Goal: Task Accomplishment & Management: Complete application form

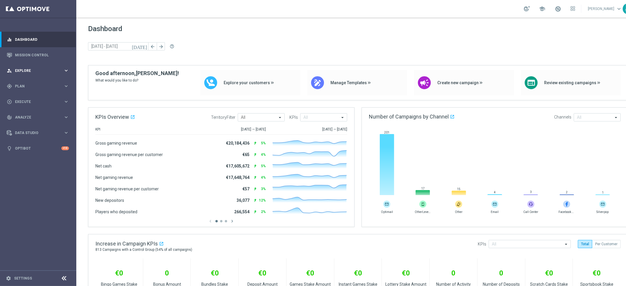
click at [40, 67] on div "person_search Explore keyboard_arrow_right" at bounding box center [38, 71] width 76 height 16
click at [34, 67] on div "person_search Explore keyboard_arrow_right" at bounding box center [38, 71] width 76 height 16
click at [36, 100] on span "Execute" at bounding box center [39, 102] width 48 height 4
click at [30, 112] on link "Campaign Builder" at bounding box center [38, 113] width 46 height 5
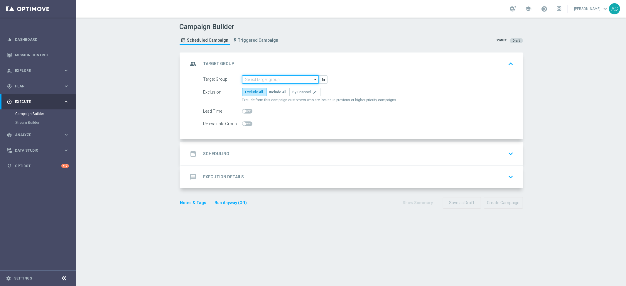
click at [273, 79] on input at bounding box center [280, 79] width 77 height 8
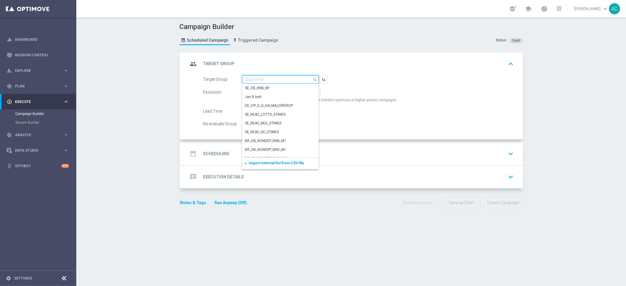
paste input "BR_CAS__FTP_BET_2025__ALL_EMA_TAC_MIX"
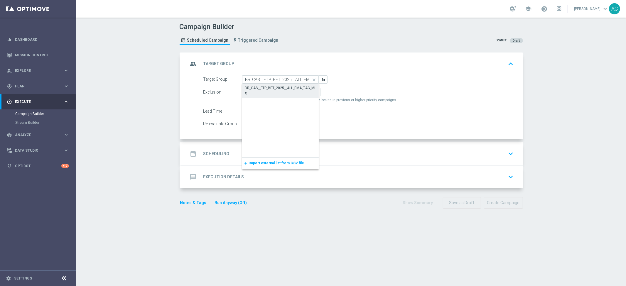
click at [264, 87] on div "BR_CAS__FTP_BET_2025__ALL_EMA_TAC_MIX" at bounding box center [280, 90] width 71 height 11
type input "BR_CAS__FTP_BET_2025__ALL_EMA_TAC_MIX"
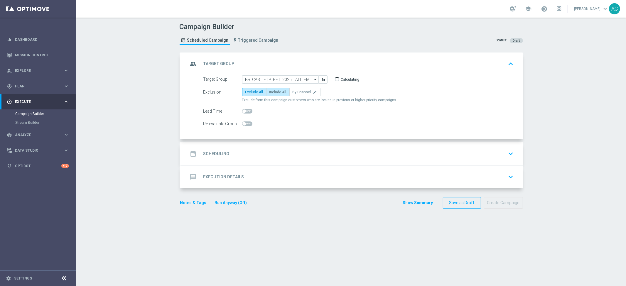
click at [266, 94] on label "Include All" at bounding box center [277, 92] width 23 height 8
click at [269, 94] on input "Include All" at bounding box center [271, 93] width 4 height 4
radio input "true"
click at [204, 153] on h2 "Scheduling" at bounding box center [216, 154] width 26 height 6
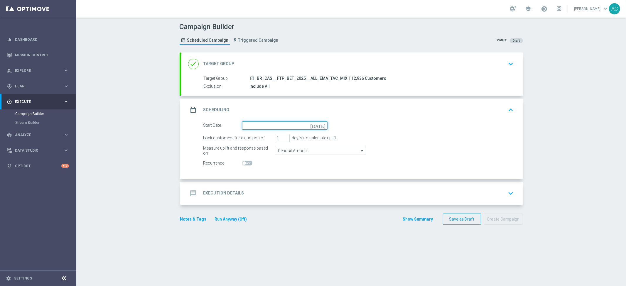
click at [264, 123] on input at bounding box center [284, 125] width 85 height 8
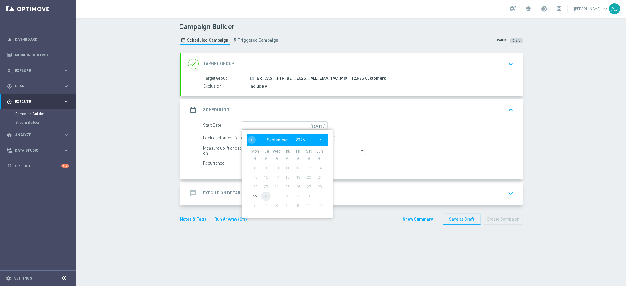
click at [263, 196] on span "30" at bounding box center [265, 195] width 9 height 9
type input "[DATE]"
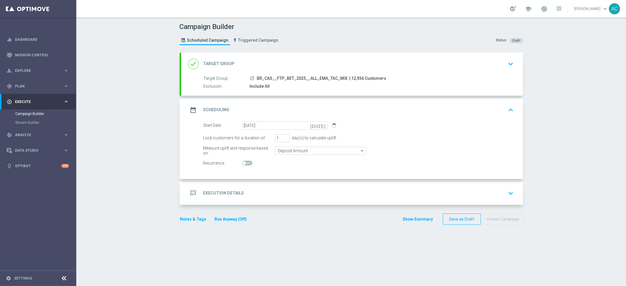
click at [244, 164] on span at bounding box center [247, 163] width 10 height 5
click at [244, 164] on input "checkbox" at bounding box center [247, 163] width 10 height 5
checkbox input "true"
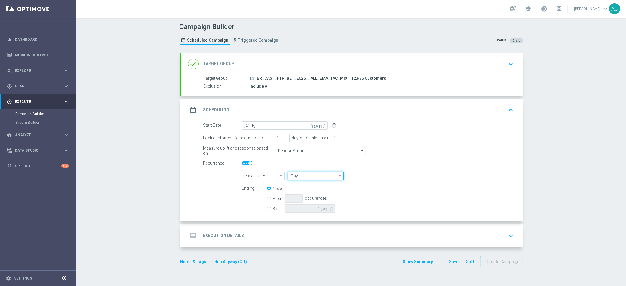
click at [312, 176] on input "Day" at bounding box center [315, 176] width 56 height 8
click at [308, 190] on div "Week" at bounding box center [313, 193] width 52 height 8
type input "Week"
click at [382, 176] on input "checkbox" at bounding box center [383, 176] width 9 height 8
checkbox input "true"
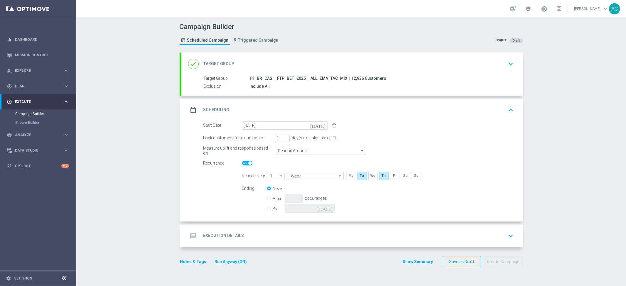
click at [267, 208] on input "By" at bounding box center [269, 208] width 4 height 4
radio input "true"
radio input "false"
click at [316, 209] on input at bounding box center [310, 208] width 50 height 8
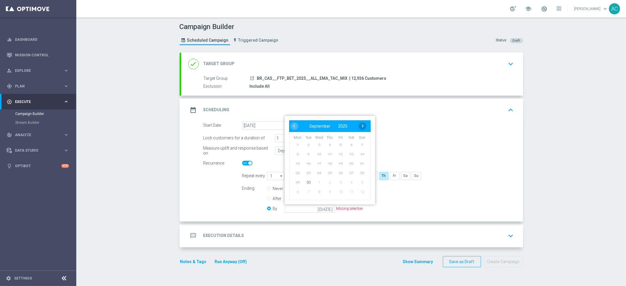
click at [359, 127] on span "›" at bounding box center [363, 126] width 8 height 8
click at [339, 180] on span "31" at bounding box center [340, 181] width 9 height 9
type input "[DATE]"
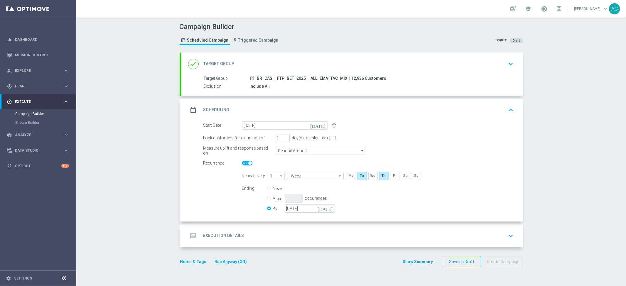
click at [209, 236] on h2 "Execution Details" at bounding box center [223, 236] width 41 height 6
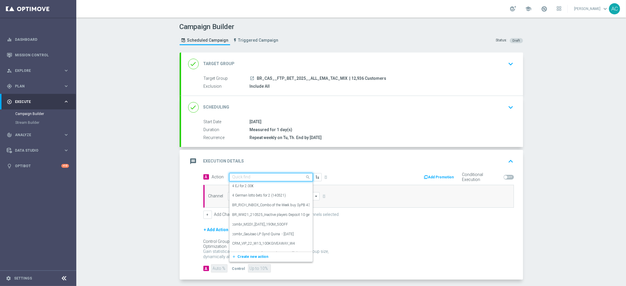
click at [250, 175] on input "text" at bounding box center [264, 177] width 65 height 5
paste input "BR_CAS__FTPWHEEL__ALL_EMA_TAC_GM"
type input "BR_CAS__FTPWHEEL__ALL_EMA_TAC_GM"
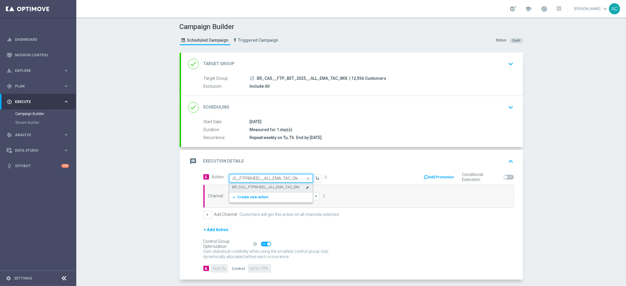
click at [257, 185] on label "BR_CAS__FTPWHEEL__ALL_EMA_TAC_GM" at bounding box center [265, 187] width 67 height 5
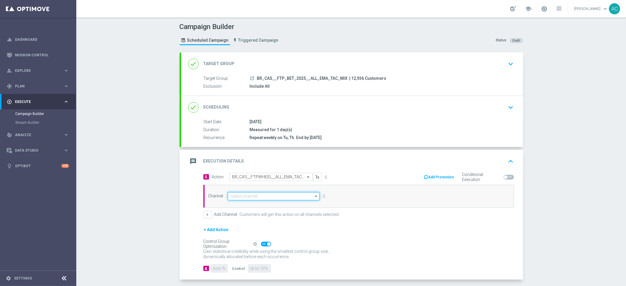
click at [255, 194] on input at bounding box center [274, 196] width 92 height 8
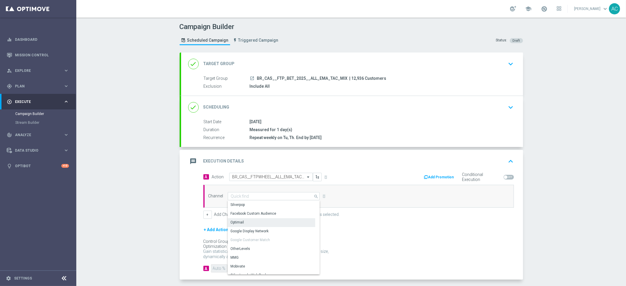
click at [255, 223] on div "Optimail" at bounding box center [271, 222] width 87 height 8
type input "Optimail"
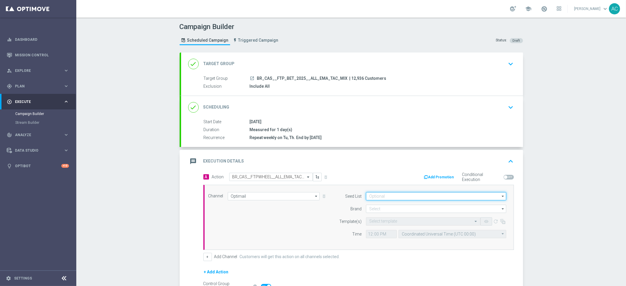
click at [415, 194] on input at bounding box center [436, 196] width 140 height 8
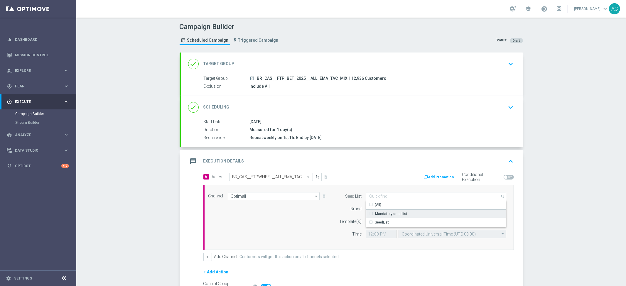
click at [403, 212] on div "Mandatory seed list" at bounding box center [391, 213] width 32 height 5
drag, startPoint x: 282, startPoint y: 234, endPoint x: 324, endPoint y: 218, distance: 45.8
click at [282, 234] on div "Channel Optimail Optimail arrow_drop_down Show Selected 1 of 26 Silverpop" at bounding box center [357, 217] width 307 height 50
type input "Mandatory seed list"
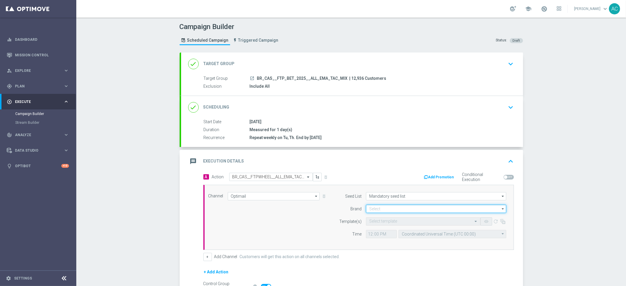
click at [387, 207] on input at bounding box center [436, 209] width 140 height 8
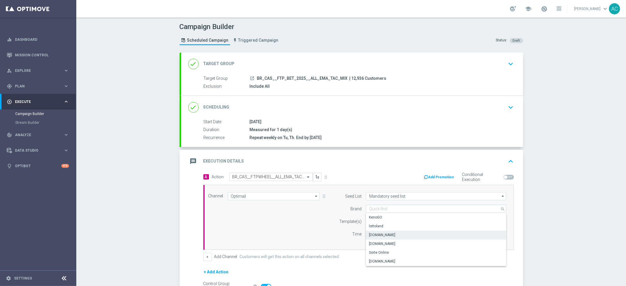
click at [405, 233] on div "[DOMAIN_NAME]" at bounding box center [436, 235] width 140 height 8
type input "[DOMAIN_NAME]"
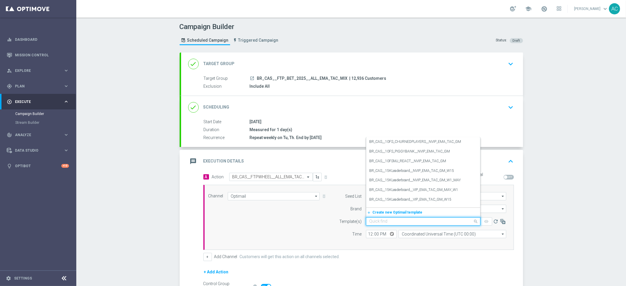
click at [377, 220] on input "text" at bounding box center [417, 221] width 96 height 5
paste input "BR_CAS__FTPWHEEL__ALL_EMA_TAC_GM"
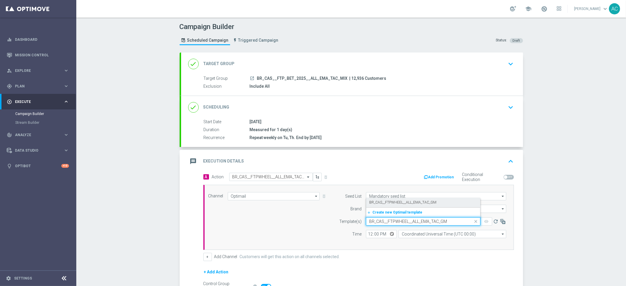
click at [402, 204] on label "BR_CAS__FTPWHEEL__ALL_EMA_TAC_GM" at bounding box center [402, 202] width 67 height 5
type input "BR_CAS__FTPWHEEL__ALL_EMA_TAC_GM"
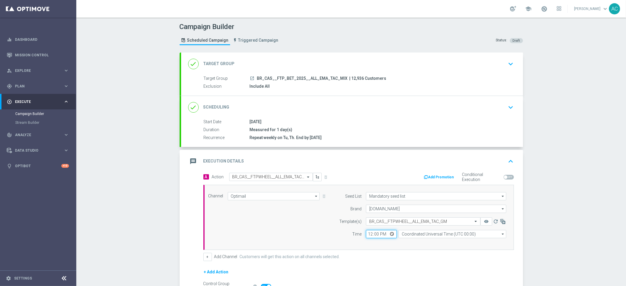
click at [367, 236] on input "12:00" at bounding box center [381, 234] width 31 height 8
type input "13:00"
click at [434, 235] on input "Coordinated Universal Time (UTC 00:00)" at bounding box center [452, 234] width 108 height 8
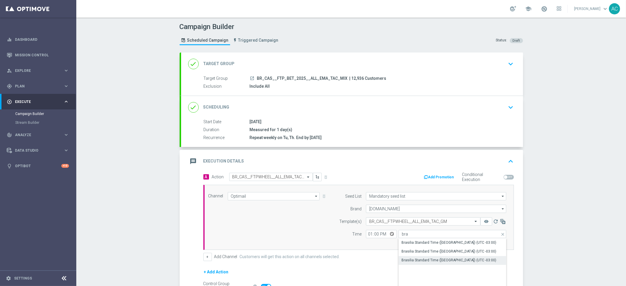
click at [442, 258] on div "Brasilia Standard Time ([GEOGRAPHIC_DATA]) (UTC -03:00)" at bounding box center [448, 260] width 95 height 5
type input "Brasilia Standard Time ([GEOGRAPHIC_DATA]) (UTC -03:00)"
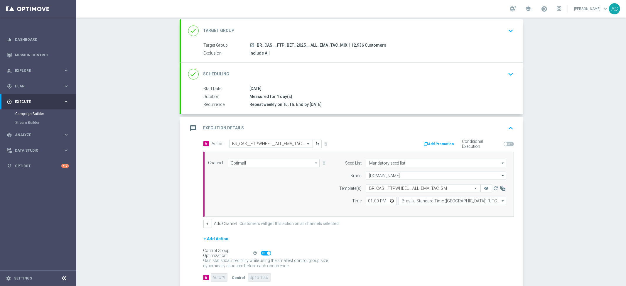
scroll to position [68, 0]
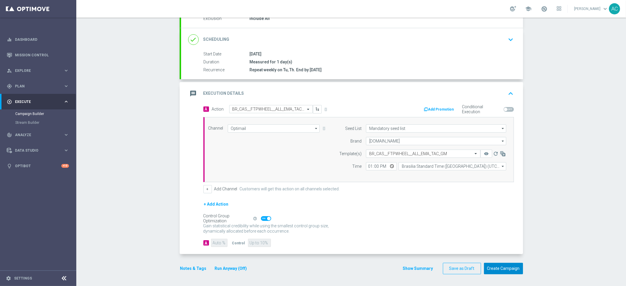
click at [497, 267] on button "Create Campaign" at bounding box center [503, 268] width 39 height 11
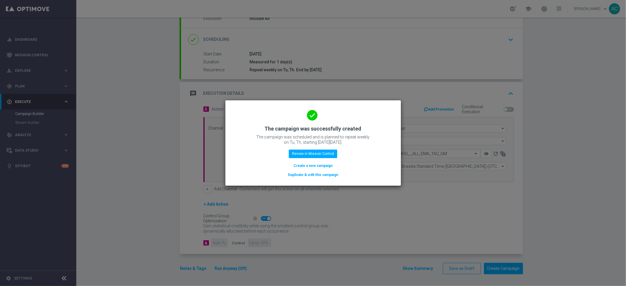
click at [311, 165] on button "Create a new campaign" at bounding box center [313, 165] width 40 height 6
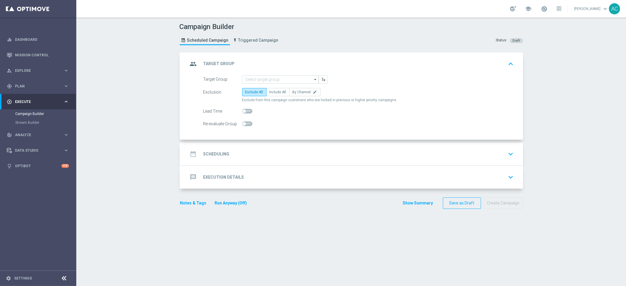
scroll to position [0, 0]
click at [257, 84] on form "Target Group arrow_drop_down Show Selected 0 of NaN SE_OB_RNB_M1" at bounding box center [358, 101] width 310 height 53
click at [259, 81] on input at bounding box center [280, 79] width 77 height 8
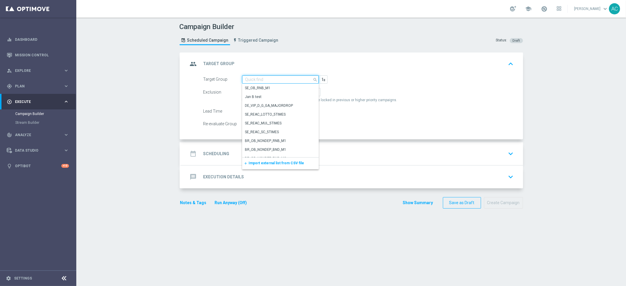
paste input "BR_CAS__FTP_BET_2025__ALL_RI_TAC_MIX"
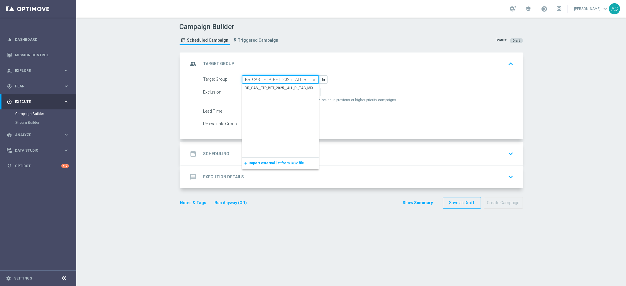
scroll to position [0, 12]
click at [267, 85] on div "BR_CAS__FTP_BET_2025__ALL_RI_TAC_MIX" at bounding box center [279, 87] width 69 height 5
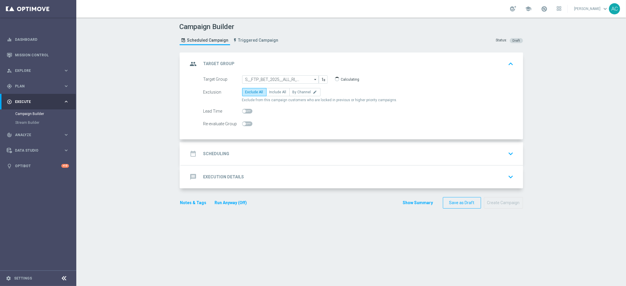
scroll to position [0, 0]
type input "BR_CAS__FTP_BET_2025__ALL_RI_TAC_MIX"
click at [270, 94] on span "Include All" at bounding box center [277, 92] width 17 height 4
click at [270, 94] on input "Include All" at bounding box center [271, 93] width 4 height 4
radio input "true"
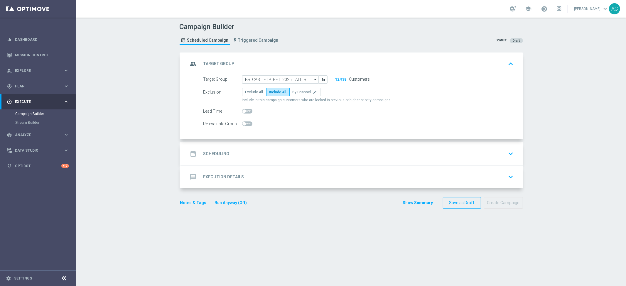
click at [218, 145] on div "date_range Scheduling keyboard_arrow_down" at bounding box center [352, 153] width 342 height 23
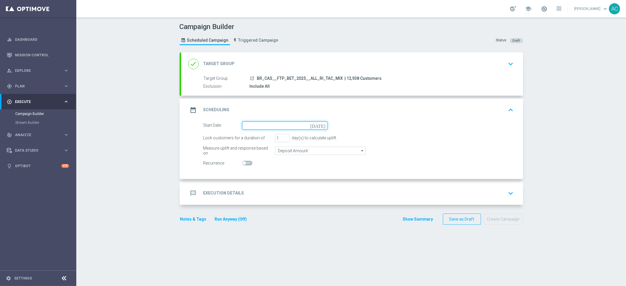
click at [308, 125] on input at bounding box center [284, 125] width 85 height 8
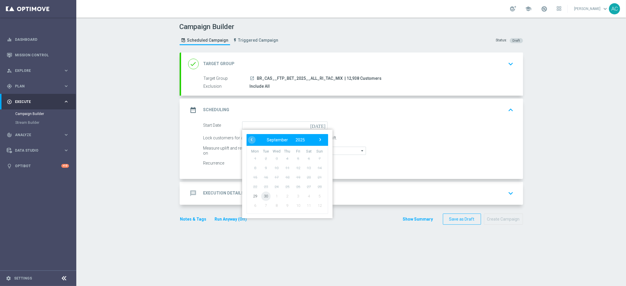
click at [261, 196] on span "30" at bounding box center [265, 195] width 9 height 9
type input "[DATE]"
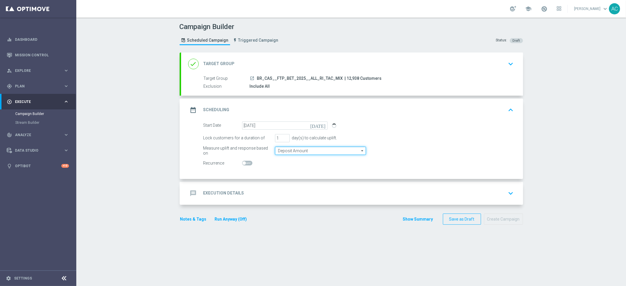
click at [302, 150] on input "Deposit Amount" at bounding box center [320, 151] width 91 height 8
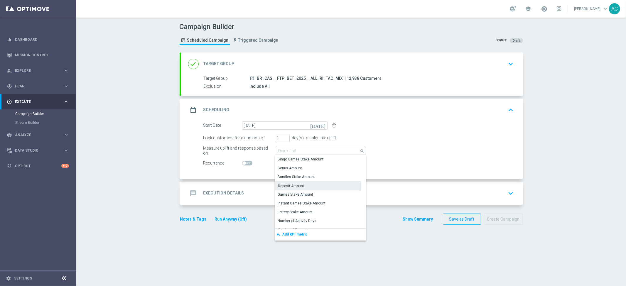
click at [303, 182] on div "Deposit Amount" at bounding box center [318, 186] width 86 height 9
type input "Deposit Amount"
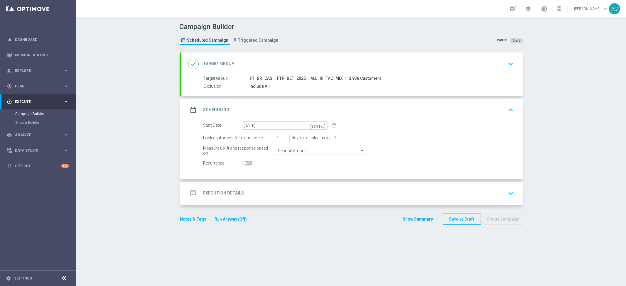
click at [244, 164] on span at bounding box center [247, 163] width 10 height 5
click at [244, 164] on input "checkbox" at bounding box center [247, 163] width 10 height 5
checkbox input "true"
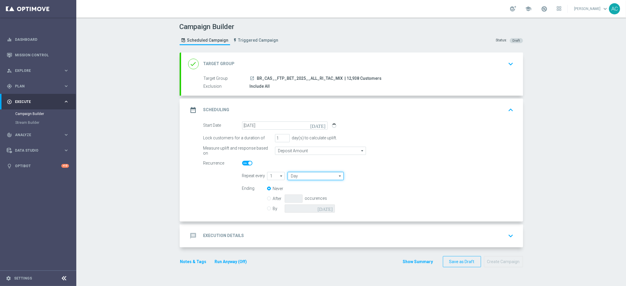
click at [316, 177] on input "Day" at bounding box center [315, 176] width 56 height 8
click at [316, 193] on div "Week" at bounding box center [313, 193] width 52 height 9
type input "Week"
click at [384, 177] on input "checkbox" at bounding box center [383, 176] width 9 height 8
checkbox input "true"
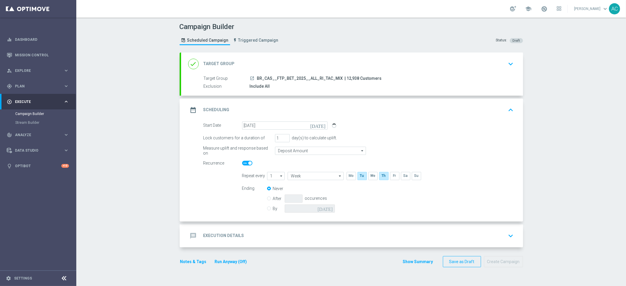
click at [269, 209] on div "By [DATE]" at bounding box center [304, 208] width 75 height 8
click at [267, 208] on input "By" at bounding box center [269, 208] width 4 height 4
radio input "true"
radio input "false"
click at [314, 206] on input at bounding box center [310, 208] width 50 height 8
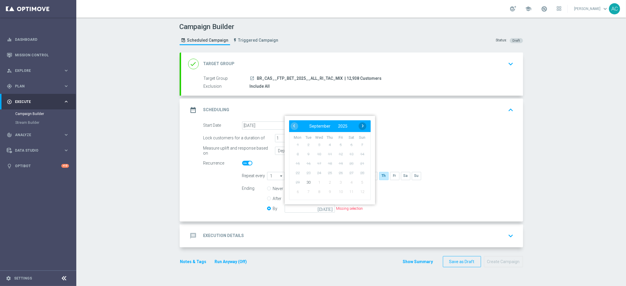
click at [360, 126] on span "›" at bounding box center [363, 126] width 8 height 8
click at [361, 142] on span "5" at bounding box center [361, 144] width 9 height 9
type input "[DATE]"
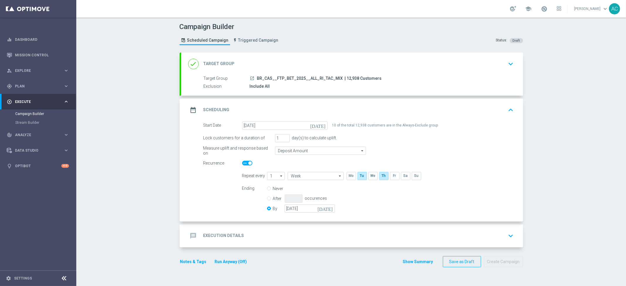
click at [192, 236] on icon "message" at bounding box center [193, 236] width 11 height 11
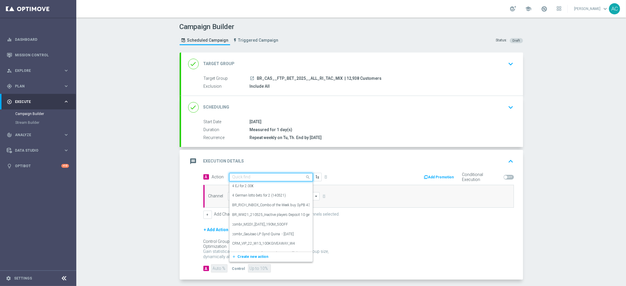
click at [257, 176] on input "text" at bounding box center [264, 177] width 65 height 5
paste input "BR_CAS__FTP_BET_2025__ALL_RI_TAC_MIX"
type input "BR_CAS__FTP_BET_2025__ALL_RI_TAC_MIX"
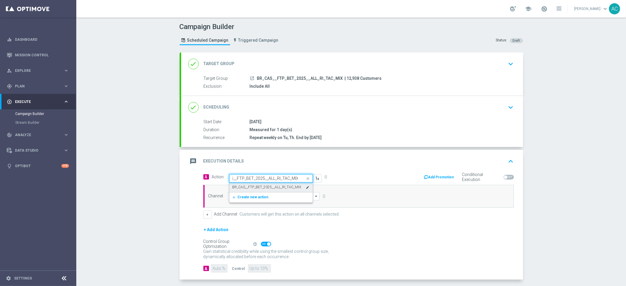
click at [252, 188] on label "BR_CAS__FTP_BET_2025__ALL_RI_TAC_MIX" at bounding box center [266, 187] width 69 height 5
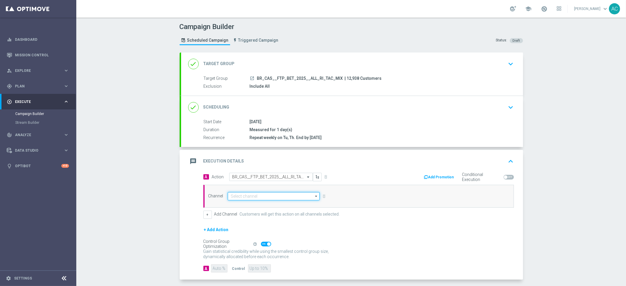
click at [239, 196] on input at bounding box center [274, 196] width 92 height 8
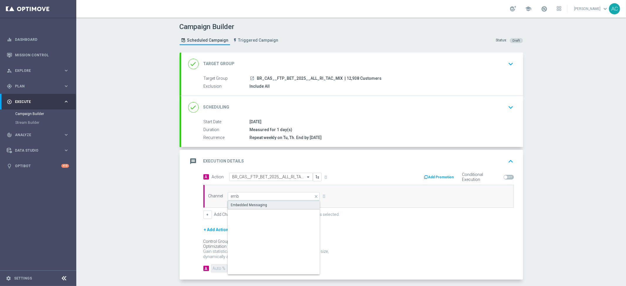
click at [270, 206] on div "Embedded Messaging" at bounding box center [274, 205] width 92 height 9
type input "Embedded Messaging"
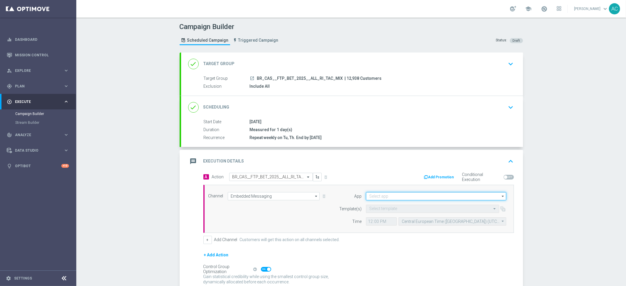
click at [421, 197] on input at bounding box center [436, 196] width 140 height 8
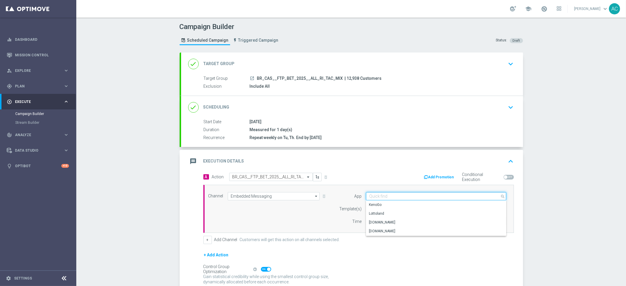
paste input "BR_CAS__FTP_BET_2025__ALL_RI_TAC_MIX"
type input "BR_CAS__FTP_BET_2025__ALL_RI_TAC_MIX"
click at [400, 223] on div "[DOMAIN_NAME]" at bounding box center [436, 222] width 140 height 8
type input "[DOMAIN_NAME]"
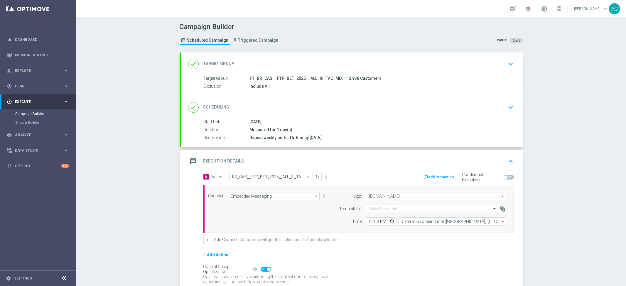
click at [392, 209] on input "text" at bounding box center [426, 208] width 115 height 5
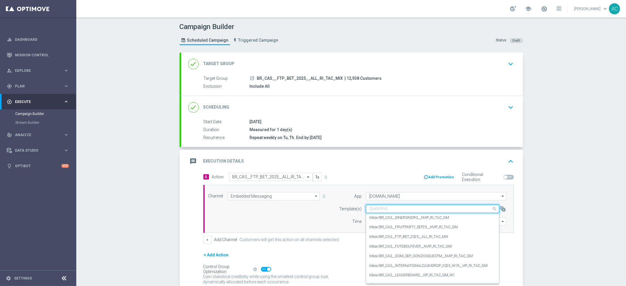
paste input "BR_CAS__FTP_BET_2025__ALL_RI_TAC_MIX"
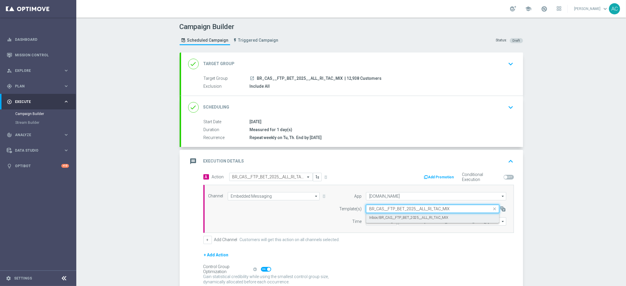
click at [402, 216] on label "Inbox/BR_CAS__FTP_BET_2025__ALL_RI_TAC_MIX" at bounding box center [408, 217] width 79 height 5
type input "BR_CAS__FTP_BET_2025__ALL_RI_TAC_MIX"
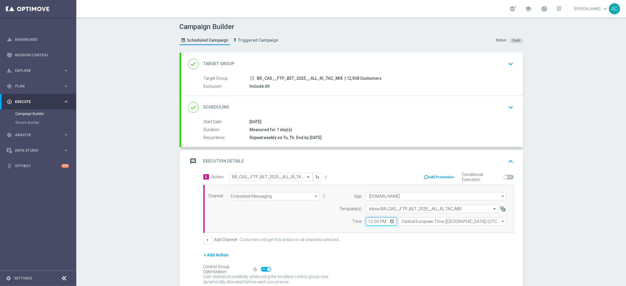
click at [367, 220] on input "12:00" at bounding box center [381, 221] width 31 height 8
type input "01:00"
click at [419, 220] on input "Central European Time ([GEOGRAPHIC_DATA]) (UTC +02:00)" at bounding box center [452, 221] width 108 height 8
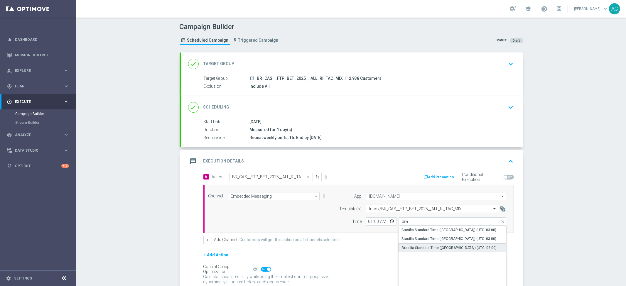
click at [451, 250] on div "Brasilia Standard Time ([GEOGRAPHIC_DATA]) (UTC -03:00)" at bounding box center [452, 247] width 108 height 9
type input "Brasilia Standard Time ([GEOGRAPHIC_DATA]) (UTC -03:00)"
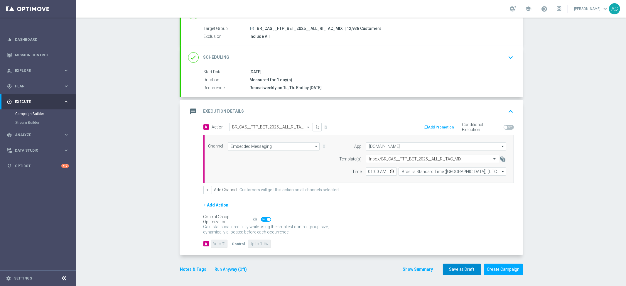
scroll to position [50, 0]
click at [499, 269] on button "Create Campaign" at bounding box center [503, 268] width 39 height 11
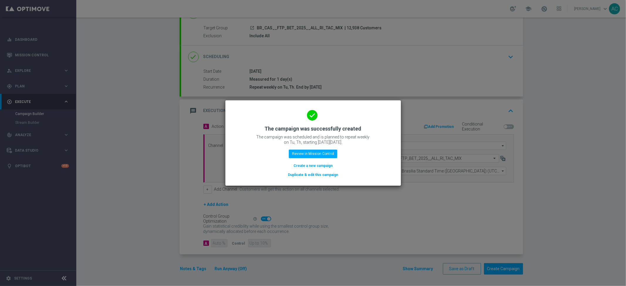
click at [311, 165] on button "Create a new campaign" at bounding box center [313, 165] width 40 height 6
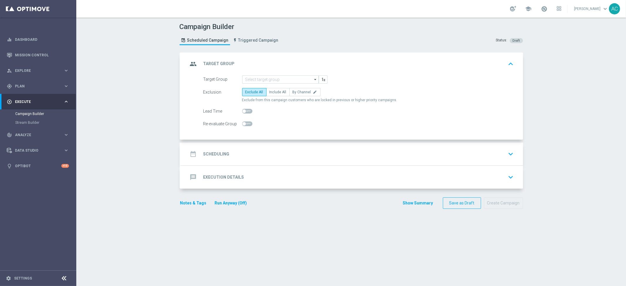
scroll to position [0, 0]
click at [265, 79] on input at bounding box center [280, 79] width 77 height 8
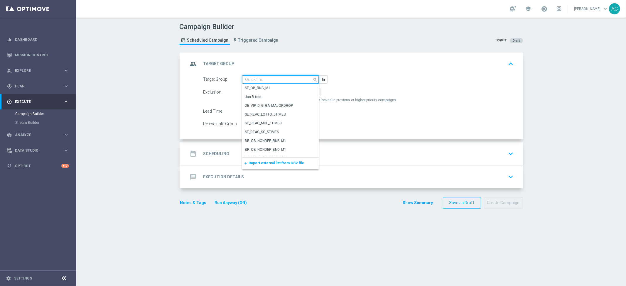
paste input "BR_CAS__FTP_BET_2025__ALL_SMS_TAC_MIX"
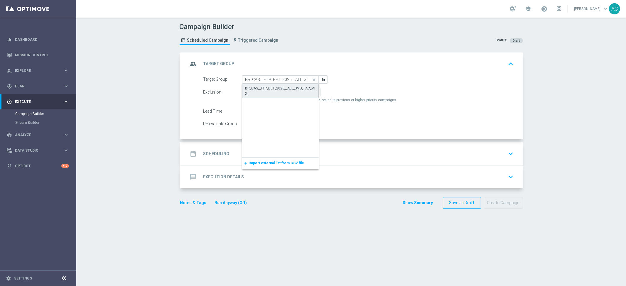
click at [266, 84] on div "BR_CAS__FTP_BET_2025__ALL_SMS_TAC_MIX" at bounding box center [280, 91] width 77 height 14
type input "BR_CAS__FTP_BET_2025__ALL_SMS_TAC_MIX"
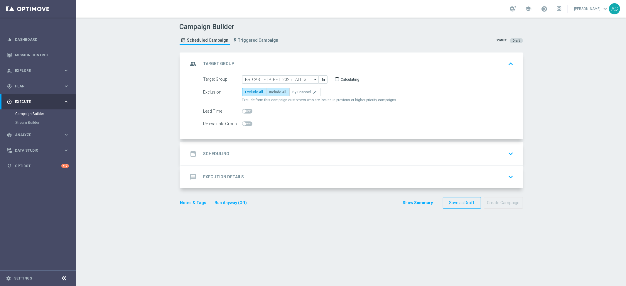
click at [277, 92] on span "Include All" at bounding box center [277, 92] width 17 height 4
click at [273, 92] on input "Include All" at bounding box center [271, 93] width 4 height 4
radio input "true"
click at [224, 160] on div "date_range Scheduling keyboard_arrow_down" at bounding box center [352, 153] width 342 height 23
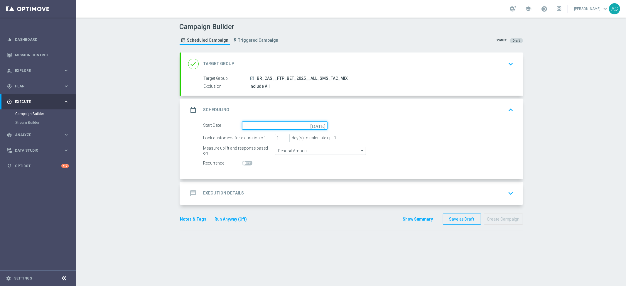
click at [282, 122] on input at bounding box center [284, 125] width 85 height 8
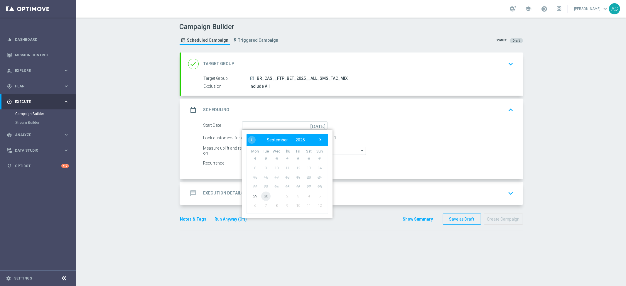
click at [263, 196] on span "30" at bounding box center [265, 195] width 9 height 9
type input "[DATE]"
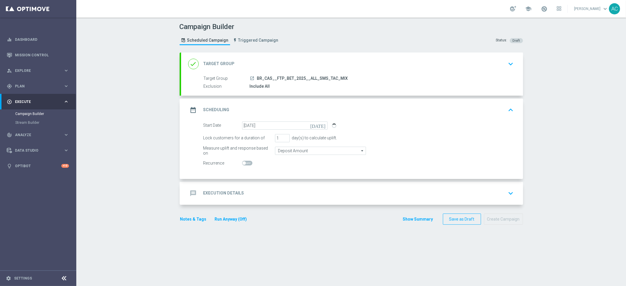
click at [243, 163] on span at bounding box center [244, 163] width 4 height 4
click at [243, 163] on input "checkbox" at bounding box center [247, 163] width 10 height 5
checkbox input "true"
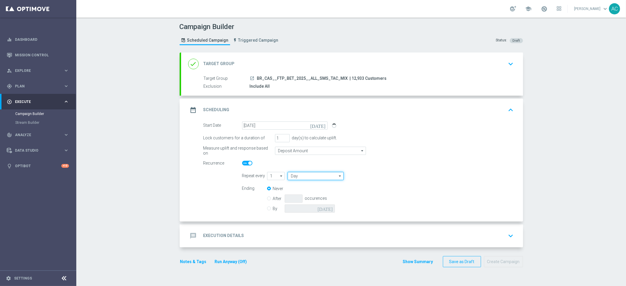
click at [309, 177] on input "Day" at bounding box center [315, 176] width 56 height 8
click at [310, 191] on div "Week" at bounding box center [313, 193] width 52 height 8
type input "Week"
click at [376, 175] on div "Mo Tu We Th Fr Sa Su" at bounding box center [384, 177] width 76 height 11
click at [379, 176] on input "checkbox" at bounding box center [383, 176] width 9 height 8
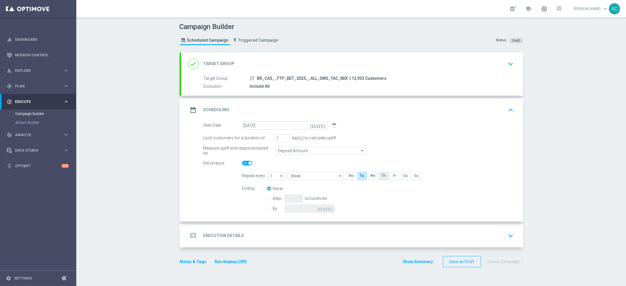
checkbox input "true"
click at [267, 206] on input "By" at bounding box center [269, 208] width 4 height 4
radio input "true"
radio input "false"
click at [320, 212] on div "Never After occurences By [DATE] Missing selection" at bounding box center [315, 199] width 96 height 30
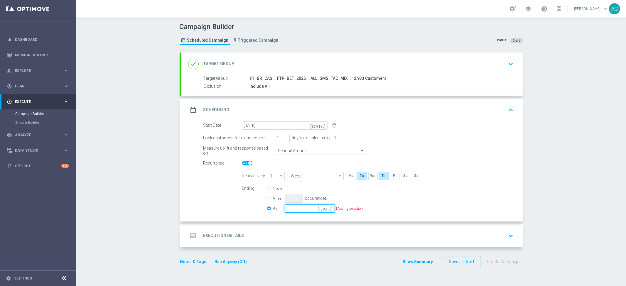
click at [321, 208] on input at bounding box center [310, 208] width 50 height 8
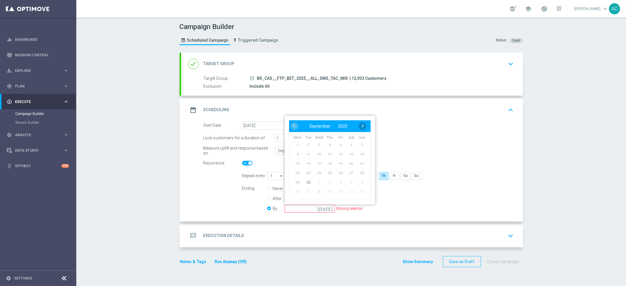
click at [359, 122] on span "›" at bounding box center [363, 126] width 8 height 8
click at [336, 182] on span "31" at bounding box center [340, 181] width 9 height 9
type input "[DATE]"
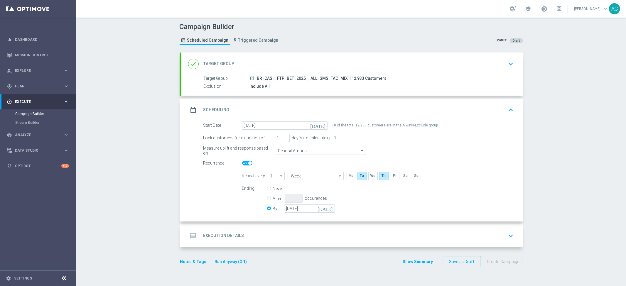
click at [225, 239] on div "message Execution Details" at bounding box center [216, 236] width 56 height 11
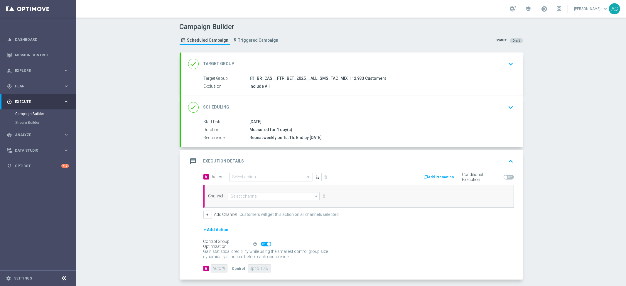
click at [267, 173] on div "Select action" at bounding box center [271, 177] width 84 height 8
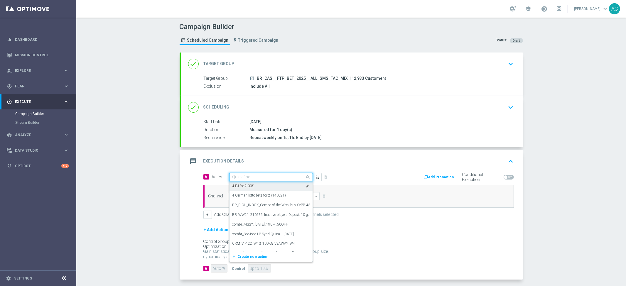
paste input "BR_CAS__FTPWHEEL__ALL_SMS_TAC_GM"
type input "BR_CAS__FTPWHEEL__ALL_SMS_TAC_GM"
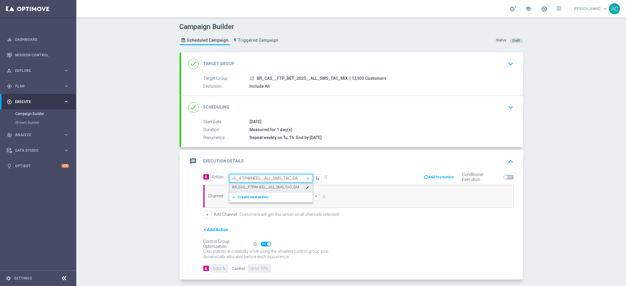
click at [257, 189] on label "BR_CAS__FTPWHEEL__ALL_SMS_TAC_GM" at bounding box center [265, 187] width 67 height 5
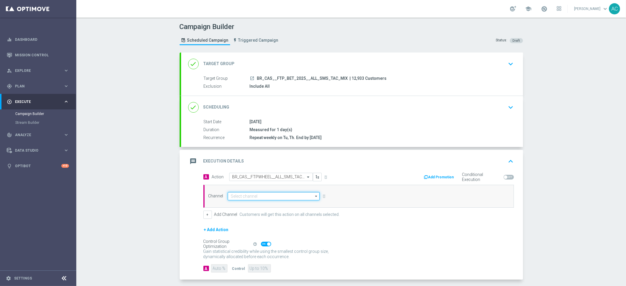
click at [279, 197] on input at bounding box center [274, 196] width 92 height 8
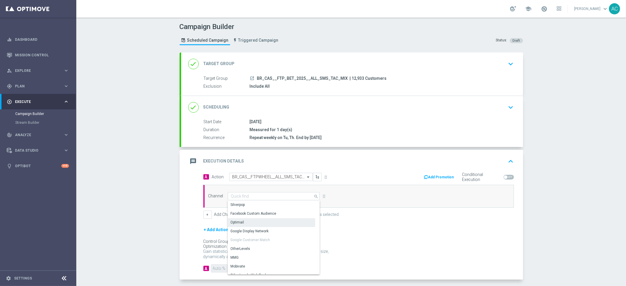
click at [258, 222] on div "Optimail" at bounding box center [271, 222] width 87 height 8
type input "Optimail"
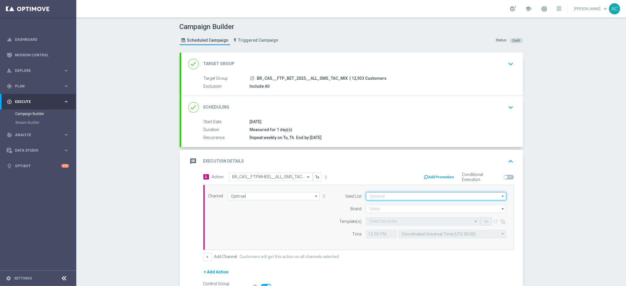
click at [402, 195] on input at bounding box center [436, 196] width 140 height 8
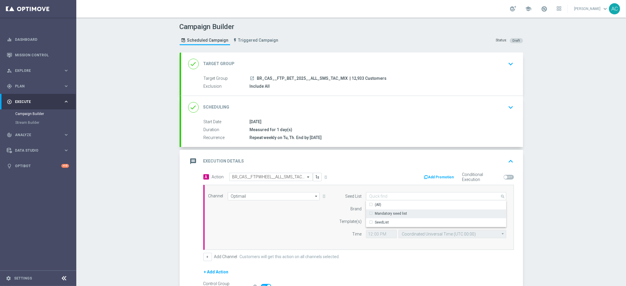
click at [402, 214] on div "Mandatory seed list" at bounding box center [391, 213] width 32 height 5
click at [244, 221] on div "Channel Optimail Optimail arrow_drop_down Show Selected 0 of NaN Silverpop" at bounding box center [357, 217] width 307 height 50
type input "Mandatory seed list"
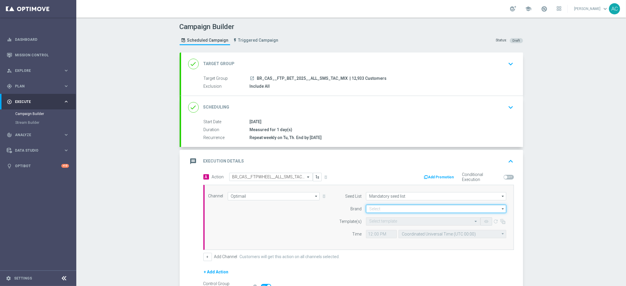
click at [407, 208] on input at bounding box center [436, 209] width 140 height 8
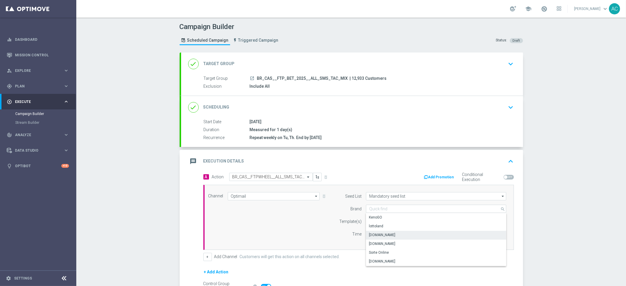
click at [393, 235] on div "[DOMAIN_NAME]" at bounding box center [436, 235] width 140 height 8
type input "[DOMAIN_NAME]"
drag, startPoint x: 243, startPoint y: 223, endPoint x: 388, endPoint y: 223, distance: 145.5
click at [243, 223] on div "Channel Optimail Optimail arrow_drop_down Show Selected 1 of 26 Silverpop" at bounding box center [357, 217] width 307 height 50
click at [393, 222] on input "text" at bounding box center [417, 221] width 96 height 5
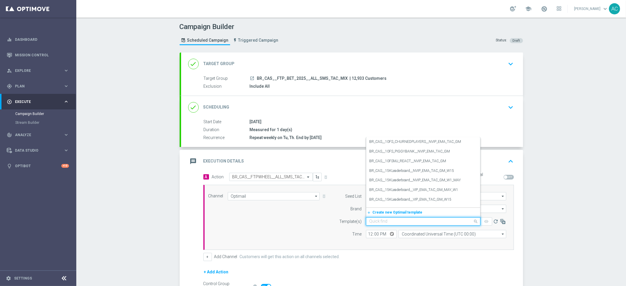
paste input "BR_CAS__FTPWHEEL__ALL_SMS_TAC_GM"
type input "BR_CAS__FTPWHEEL__ALL_SMS_TAC_GM"
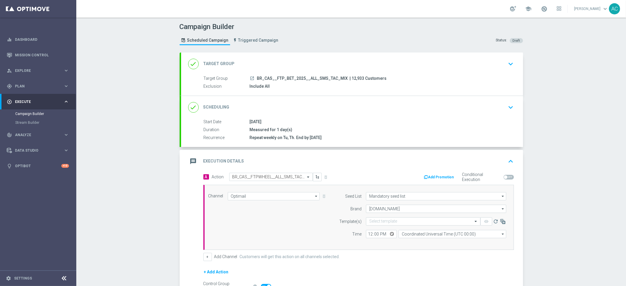
click at [275, 221] on div "Channel Optimail Optimail arrow_drop_down Show Selected 1 of 26 Silverpop" at bounding box center [357, 217] width 307 height 50
click at [258, 195] on input "Optimail" at bounding box center [274, 196] width 92 height 8
click at [236, 204] on div "Vonage" at bounding box center [237, 204] width 13 height 5
type input "Vonage"
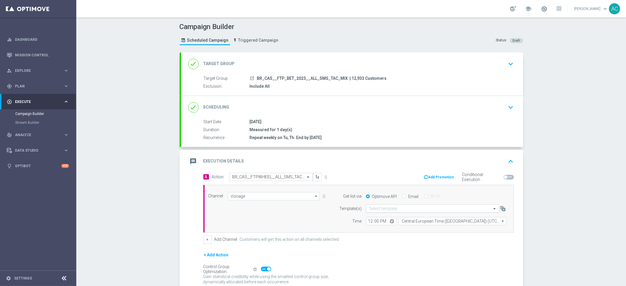
click at [383, 206] on input "text" at bounding box center [426, 208] width 115 height 5
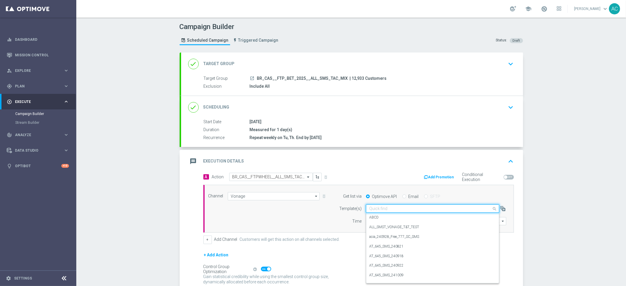
paste input "BR_CAS__FTPWHEEL__ALL_SMS_TAC_GM"
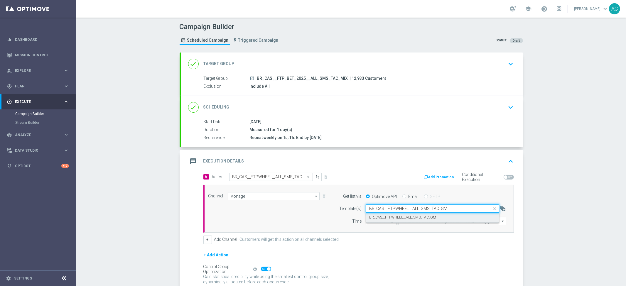
click at [387, 219] on label "BR_CAS__FTPWHEEL__ALL_SMS_TAC_GM" at bounding box center [402, 217] width 67 height 5
type input "BR_CAS__FTPWHEEL__ALL_SMS_TAC_GM"
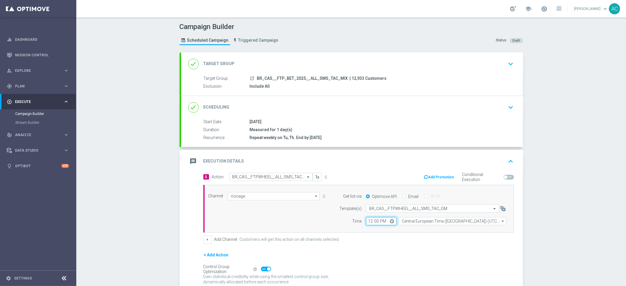
click at [366, 220] on input "12:00" at bounding box center [381, 221] width 31 height 8
type input "14:00"
click at [433, 223] on input "Central European Time ([GEOGRAPHIC_DATA]) (UTC +02:00)" at bounding box center [452, 221] width 108 height 8
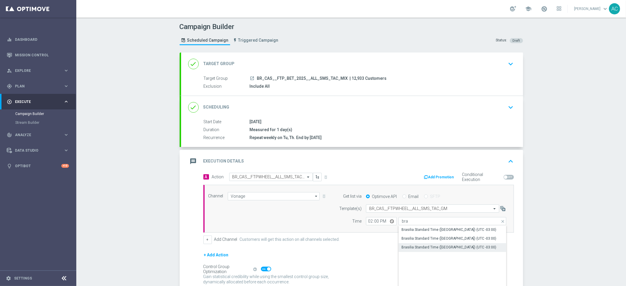
click at [445, 249] on div "Brasilia Standard Time ([GEOGRAPHIC_DATA]) (UTC -03:00)" at bounding box center [448, 247] width 95 height 5
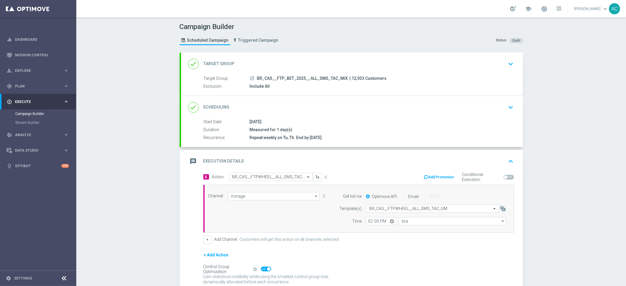
type input "Brasilia Standard Time ([GEOGRAPHIC_DATA]) (UTC -03:00)"
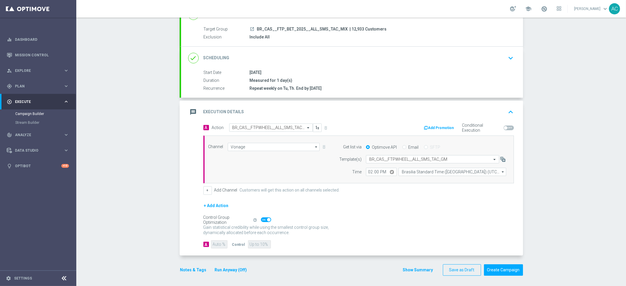
scroll to position [50, 0]
click at [499, 272] on button "Create Campaign" at bounding box center [503, 268] width 39 height 11
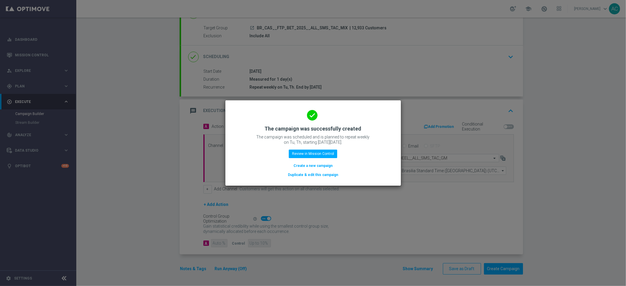
click at [312, 165] on button "Create a new campaign" at bounding box center [313, 165] width 40 height 6
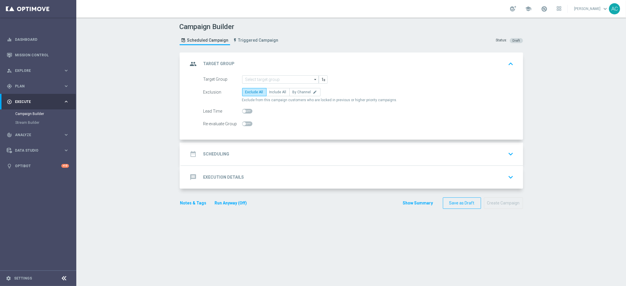
scroll to position [0, 0]
click at [259, 80] on input at bounding box center [280, 79] width 77 height 8
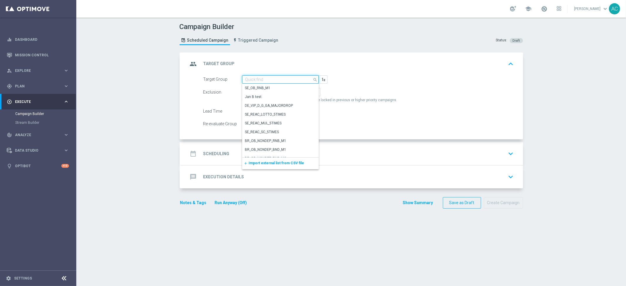
paste input "BR_CAS__PORTFOLIO_NOOFFER__ALL_EMA_TAC_MIX"
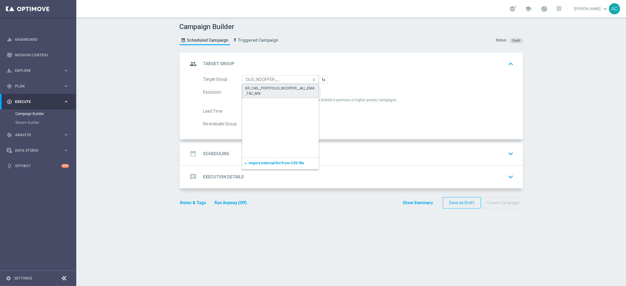
click at [264, 91] on div "BR_CAS__PORTFOLIO_NOOFFER__ALL_EMA_TAC_MIX" at bounding box center [280, 91] width 70 height 11
type input "BR_CAS__PORTFOLIO_NOOFFER__ALL_EMA_TAC_MIX"
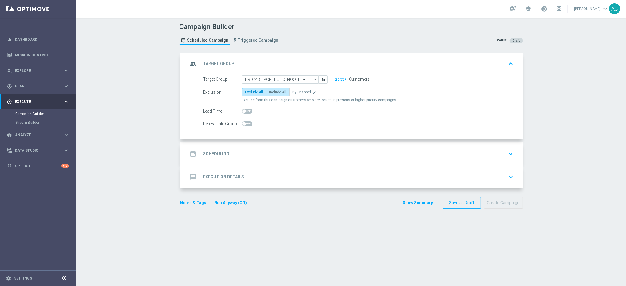
click at [275, 92] on span "Include All" at bounding box center [277, 92] width 17 height 4
click at [273, 92] on input "Include All" at bounding box center [271, 93] width 4 height 4
radio input "true"
click at [226, 159] on div "date_range Scheduling keyboard_arrow_down" at bounding box center [352, 153] width 328 height 11
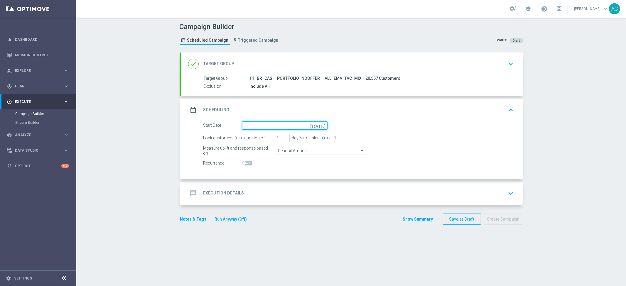
click at [279, 127] on input at bounding box center [284, 125] width 85 height 8
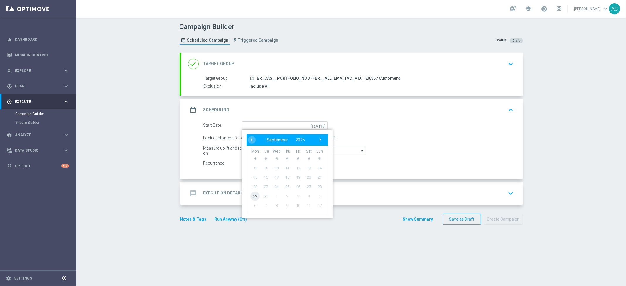
click at [252, 197] on span "29" at bounding box center [254, 195] width 9 height 9
type input "[DATE]"
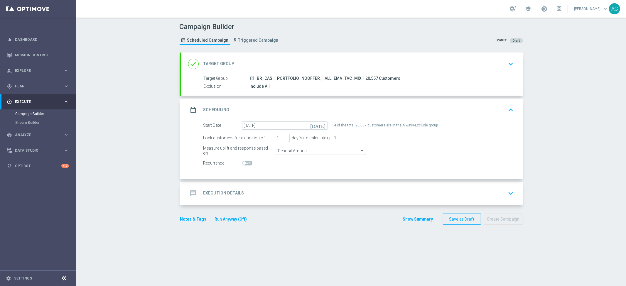
click at [215, 189] on div "message Execution Details" at bounding box center [216, 193] width 56 height 11
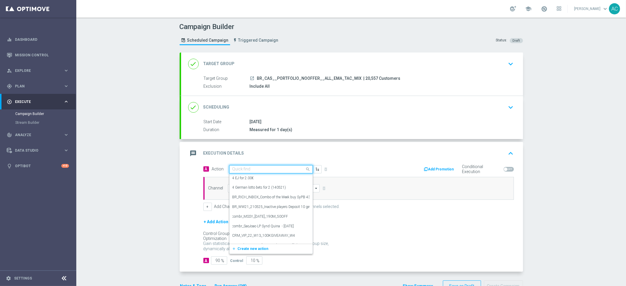
click at [259, 170] on input "text" at bounding box center [264, 169] width 65 height 5
paste input "BR_CAS__TURBOLOTTO_MS__ALL_EMA_TAC_GM"
type input "BR_CAS__TURBOLOTTO_MS__ALL_EMA_TAC_GM"
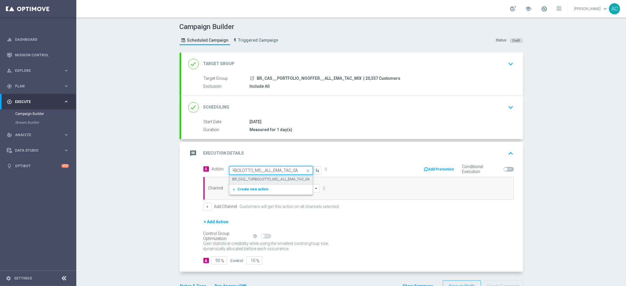
click at [259, 177] on label "BR_CAS__TURBOLOTTO_MS__ALL_EMA_TAC_GM" at bounding box center [271, 179] width 79 height 5
click at [246, 187] on input at bounding box center [274, 188] width 92 height 8
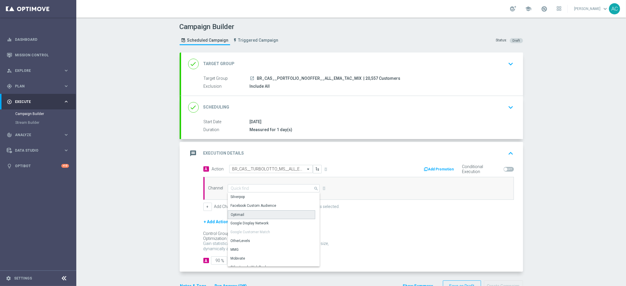
click at [254, 213] on div "Optimail" at bounding box center [271, 214] width 87 height 9
type input "Optimail"
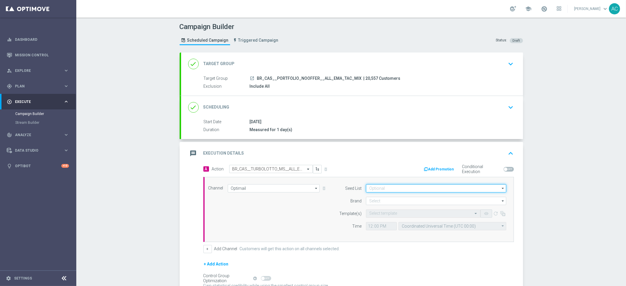
click at [415, 186] on input at bounding box center [436, 188] width 140 height 8
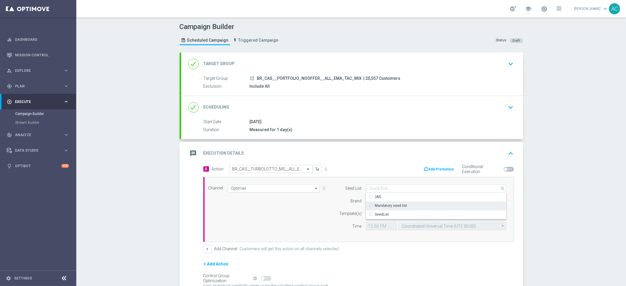
click at [401, 204] on div "Mandatory seed list" at bounding box center [391, 205] width 32 height 5
drag, startPoint x: 278, startPoint y: 210, endPoint x: 335, endPoint y: 202, distance: 57.7
click at [281, 209] on div "Channel Optimail Optimail arrow_drop_down Show Selected 0 of NaN Silverpop" at bounding box center [357, 209] width 307 height 50
type input "Mandatory seed list"
click at [386, 205] on form "Seed List Mandatory seed list Mandatory seed list arrow_drop_down Show Selected…" at bounding box center [421, 207] width 170 height 46
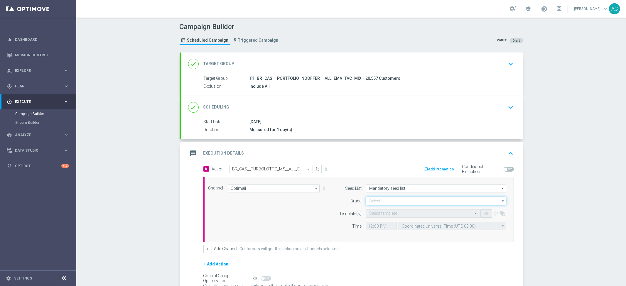
click at [387, 202] on input at bounding box center [436, 201] width 140 height 8
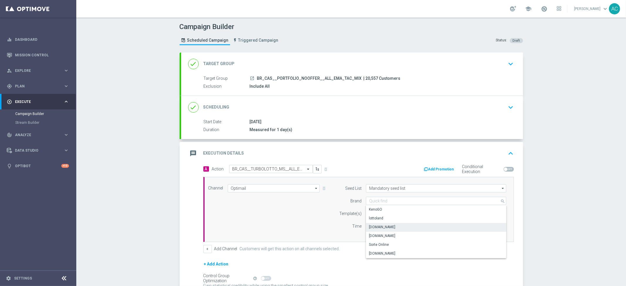
click at [393, 228] on div "[DOMAIN_NAME]" at bounding box center [436, 227] width 140 height 8
type input "[DOMAIN_NAME]"
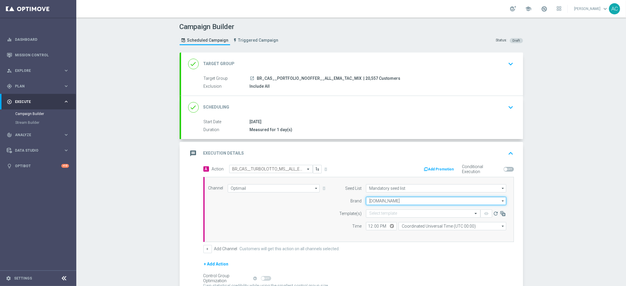
click at [388, 198] on input "[DOMAIN_NAME]" at bounding box center [436, 201] width 140 height 8
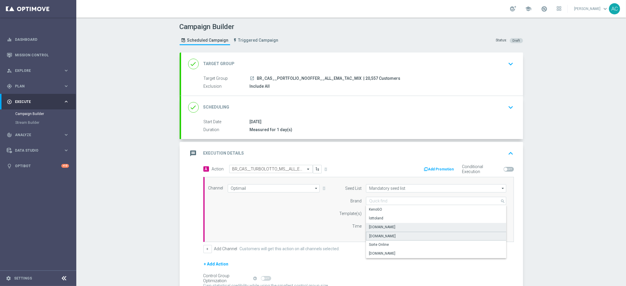
drag, startPoint x: 396, startPoint y: 233, endPoint x: 373, endPoint y: 232, distance: 22.9
click at [396, 233] on div "[DOMAIN_NAME]" at bounding box center [436, 236] width 140 height 9
type input "[DOMAIN_NAME]"
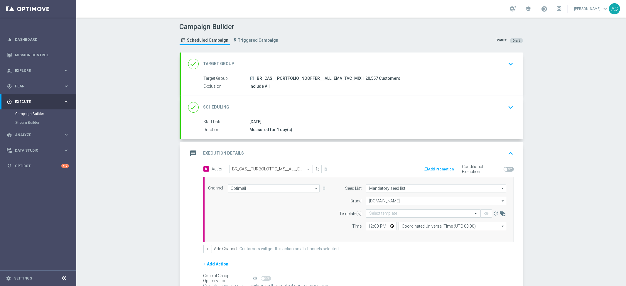
click at [384, 211] on input "text" at bounding box center [417, 213] width 96 height 5
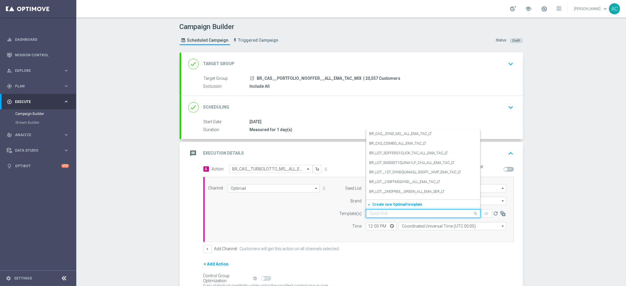
paste input "BR_CAS__TURBOLOTTO_MS__ALL_EMA_TAC_GM"
type input "BR_CAS__TURBOLOTTO_MS__ALL_EMA_TAC_GM"
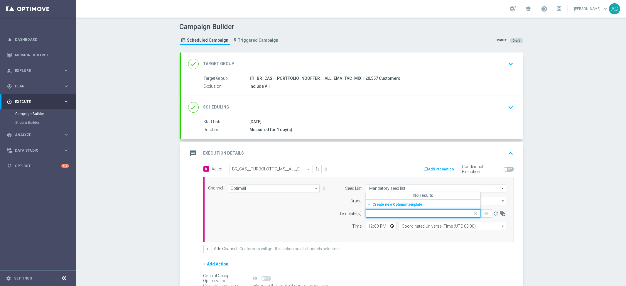
drag, startPoint x: 291, startPoint y: 218, endPoint x: 307, endPoint y: 213, distance: 17.2
click at [291, 218] on div "Channel Optimail Optimail arrow_drop_down Show Selected 1 of 26 Silverpop" at bounding box center [357, 209] width 307 height 50
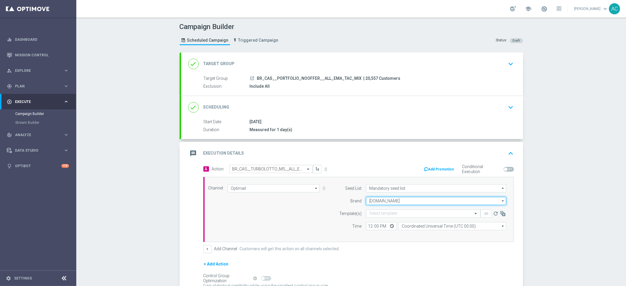
click at [384, 201] on input "[DOMAIN_NAME]" at bounding box center [436, 201] width 140 height 8
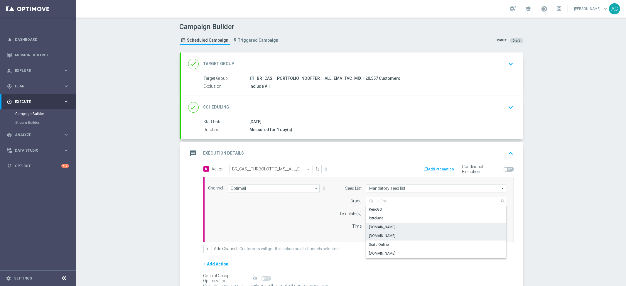
click at [394, 225] on div "[DOMAIN_NAME]" at bounding box center [436, 227] width 140 height 8
type input "[DOMAIN_NAME]"
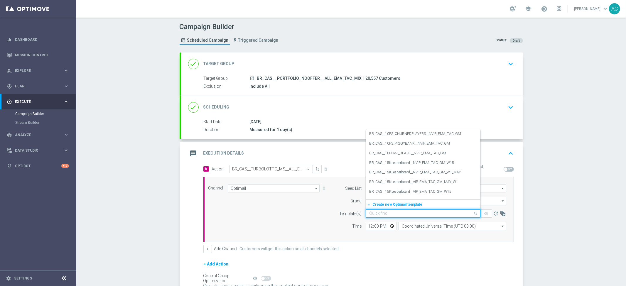
click at [384, 216] on div "Quick find" at bounding box center [423, 213] width 114 height 8
paste input "BR_CAS__TURBOLOTTO_MS__ALL_EMA_TAC_GM"
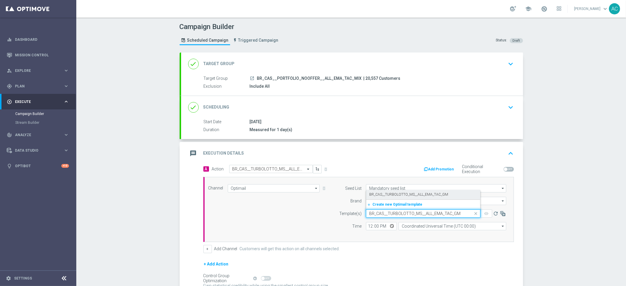
click at [390, 195] on label "BR_CAS__TURBOLOTTO_MS__ALL_EMA_TAC_GM" at bounding box center [408, 194] width 79 height 5
type input "BR_CAS__TURBOLOTTO_MS__ALL_EMA_TAC_GM"
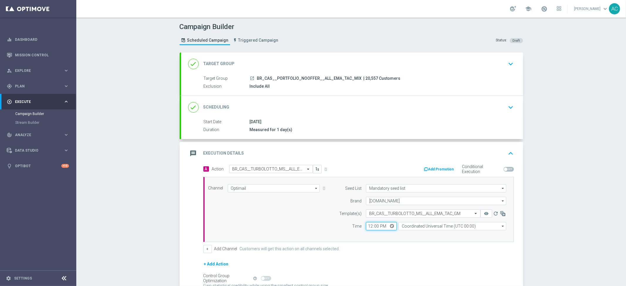
click at [366, 225] on input "12:00" at bounding box center [381, 226] width 31 height 8
type input "14:00"
click at [391, 258] on form "A Action Select action BR_CAS__TURBOLOTTO_MS__ALL_EMA_TAC_GM delete_forever Add…" at bounding box center [358, 236] width 310 height 142
click at [415, 226] on input "Coordinated Universal Time (UTC 00:00)" at bounding box center [452, 226] width 108 height 8
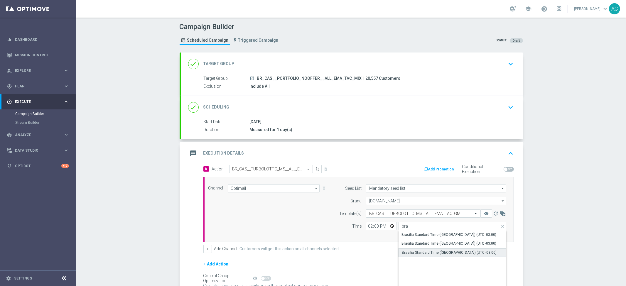
click at [472, 251] on div "Brasilia Standard Time ([GEOGRAPHIC_DATA]) (UTC -03:00)" at bounding box center [449, 252] width 95 height 5
type input "Brasilia Standard Time ([GEOGRAPHIC_DATA]) (UTC -03:00)"
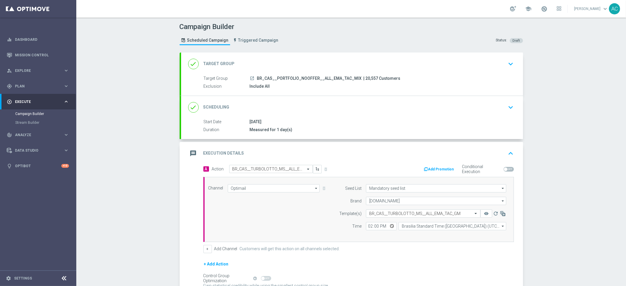
click at [241, 223] on div "Channel Optimail Optimail arrow_drop_down Show Selected 1 of 26 Silverpop" at bounding box center [357, 209] width 307 height 50
click at [316, 119] on div "[DATE]" at bounding box center [381, 122] width 262 height 6
click at [328, 110] on div "done Scheduling keyboard_arrow_down" at bounding box center [352, 107] width 328 height 11
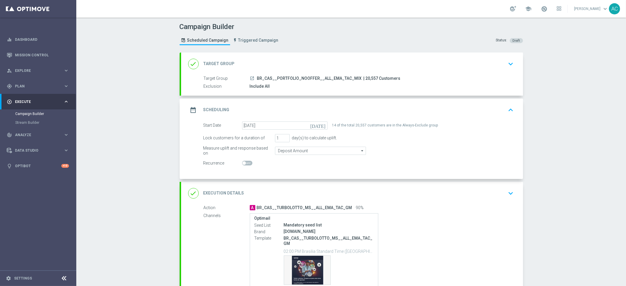
click at [243, 163] on span at bounding box center [244, 163] width 4 height 4
click at [243, 163] on input "checkbox" at bounding box center [247, 163] width 10 height 5
checkbox input "true"
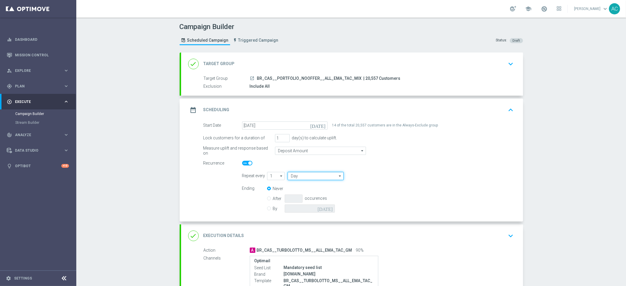
click at [300, 177] on input "Day" at bounding box center [315, 176] width 56 height 8
click at [299, 191] on div "Week" at bounding box center [313, 193] width 52 height 8
type input "Week"
click at [379, 177] on input "checkbox" at bounding box center [383, 176] width 9 height 8
checkbox input "true"
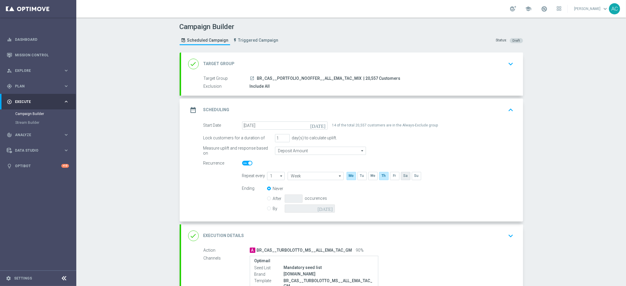
click at [403, 177] on input "checkbox" at bounding box center [405, 176] width 9 height 8
checkbox input "true"
click at [267, 209] on input "By" at bounding box center [269, 208] width 4 height 4
radio input "true"
radio input "false"
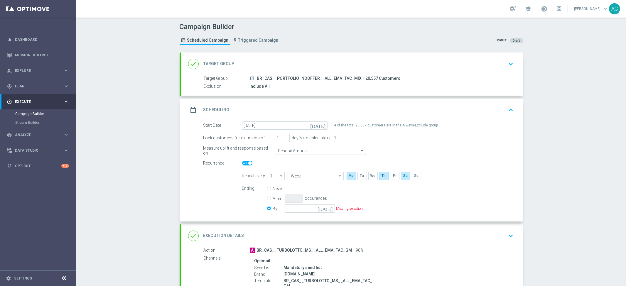
click at [327, 208] on icon "[DATE]" at bounding box center [325, 207] width 17 height 6
click at [359, 124] on span "›" at bounding box center [363, 126] width 8 height 8
click at [359, 144] on span "5" at bounding box center [361, 144] width 9 height 9
type input "[DATE]"
click at [430, 149] on div "Measure uplift and response based on Deposit Amount Deposit Amount arrow_drop_d…" at bounding box center [358, 151] width 319 height 8
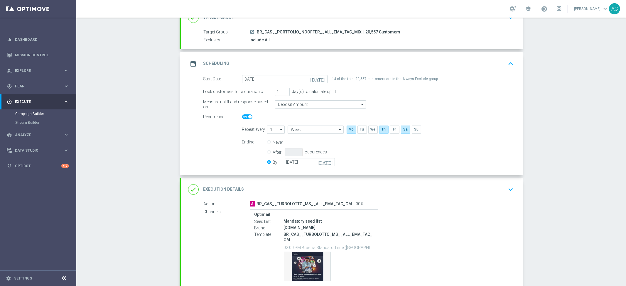
scroll to position [97, 0]
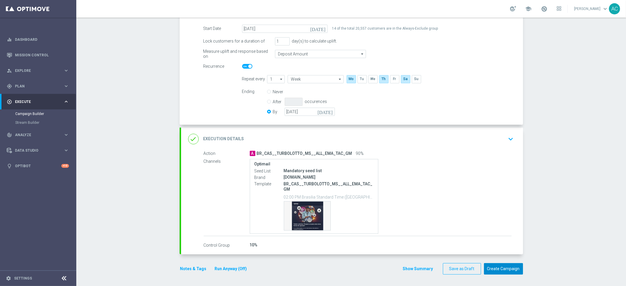
click at [497, 268] on button "Create Campaign" at bounding box center [503, 268] width 39 height 11
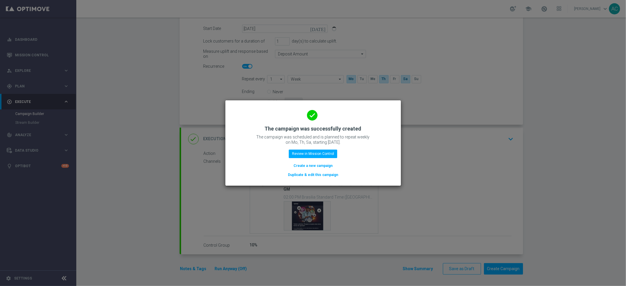
click at [312, 165] on button "Create a new campaign" at bounding box center [313, 165] width 40 height 6
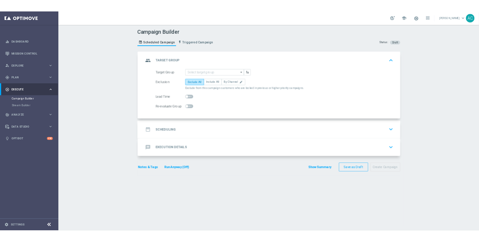
scroll to position [0, 0]
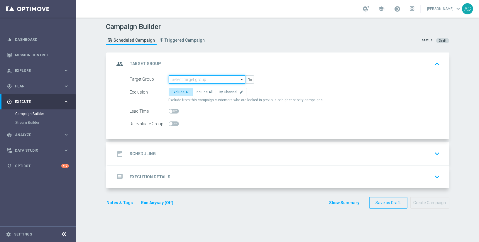
click at [189, 79] on input at bounding box center [207, 79] width 77 height 8
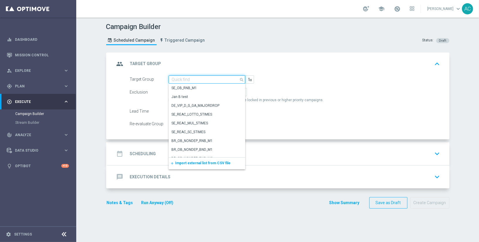
paste input "BR_LOT__ACTIVE_LOTTO__ALL_EMA_TAC_LT_TG"
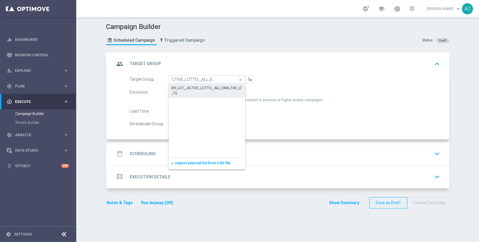
click at [196, 87] on div "BR_LOT__ACTIVE_LOTTO__ALL_EMA_TAC_LT_TG" at bounding box center [207, 90] width 71 height 11
type input "BR_LOT__ACTIVE_LOTTO__ALL_EMA_TAC_LT_TG"
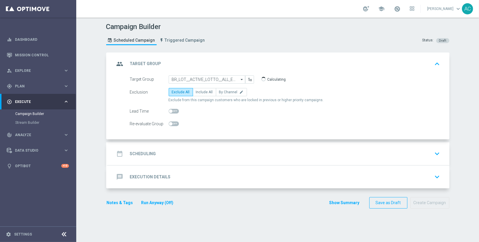
click at [148, 154] on h2 "Scheduling" at bounding box center [143, 154] width 26 height 6
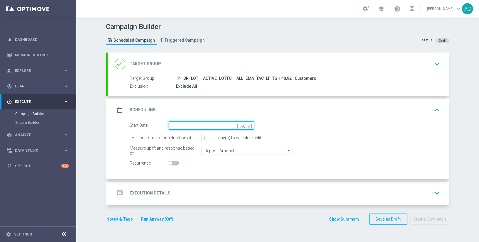
click at [206, 125] on input at bounding box center [211, 125] width 85 height 8
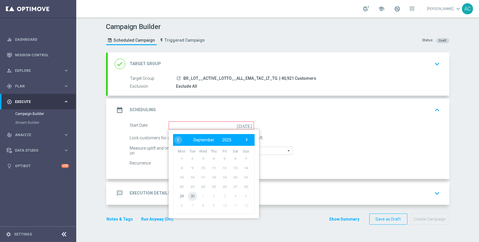
click at [188, 193] on span "30" at bounding box center [191, 195] width 9 height 9
type input "[DATE]"
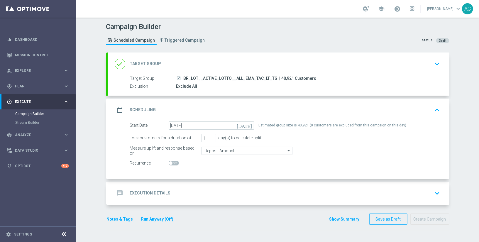
click at [169, 165] on input "checkbox" at bounding box center [174, 163] width 10 height 5
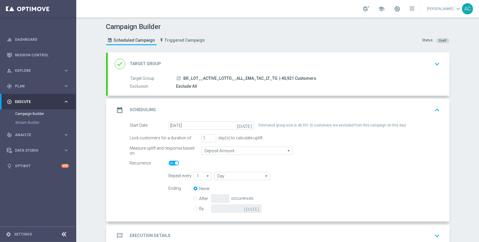
click at [169, 162] on span at bounding box center [174, 163] width 10 height 5
click at [169, 162] on input "checkbox" at bounding box center [174, 163] width 10 height 5
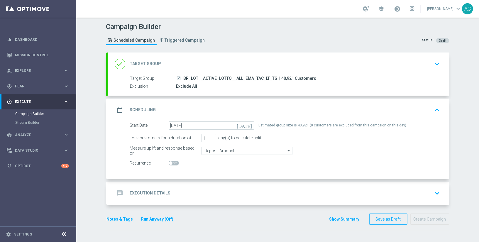
click at [169, 162] on span at bounding box center [171, 163] width 4 height 4
click at [169, 162] on input "checkbox" at bounding box center [174, 163] width 10 height 5
checkbox input "true"
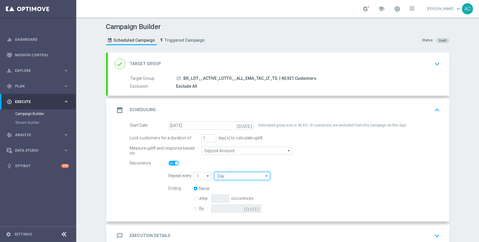
click at [232, 172] on input "Day" at bounding box center [242, 176] width 56 height 8
click at [229, 192] on div "Week" at bounding box center [239, 193] width 51 height 8
type input "Week"
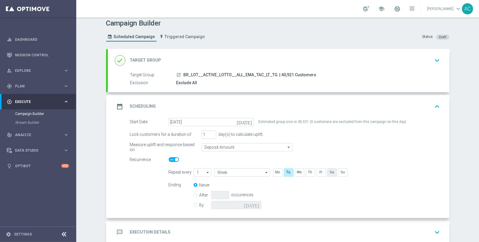
scroll to position [8, 0]
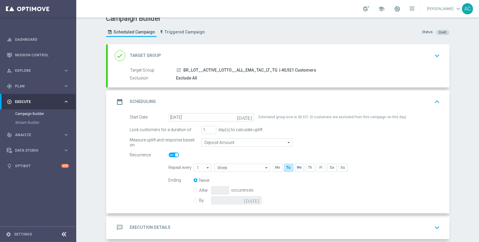
click at [301, 166] on div "Mo Tu We Th Fr Sa Su" at bounding box center [311, 169] width 76 height 11
click at [308, 167] on input "checkbox" at bounding box center [310, 168] width 9 height 8
checkbox input "true"
click at [328, 165] on input "checkbox" at bounding box center [331, 168] width 9 height 8
checkbox input "true"
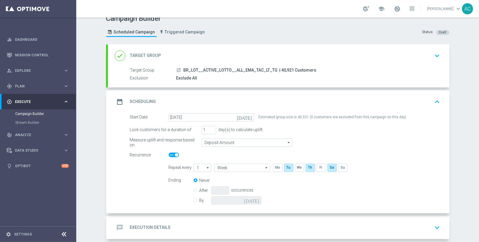
click at [194, 199] on input "By" at bounding box center [196, 199] width 4 height 4
radio input "true"
radio input "false"
click at [249, 200] on input at bounding box center [236, 200] width 50 height 8
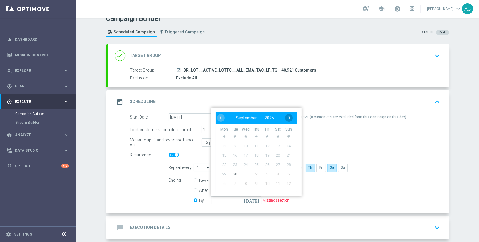
click at [288, 116] on span "›" at bounding box center [289, 118] width 8 height 8
click at [286, 132] on span "5" at bounding box center [288, 136] width 9 height 9
type input "[DATE]"
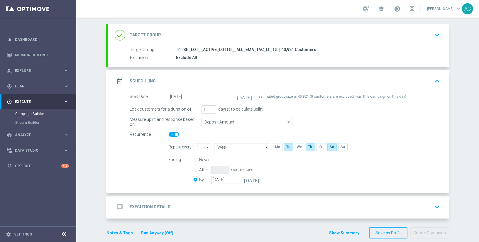
scroll to position [35, 0]
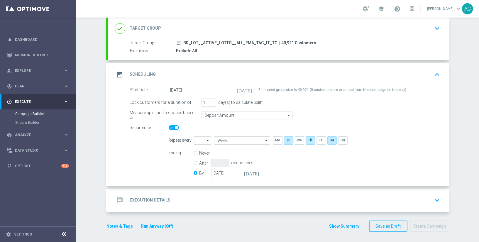
click at [165, 197] on h2 "Execution Details" at bounding box center [150, 200] width 41 height 6
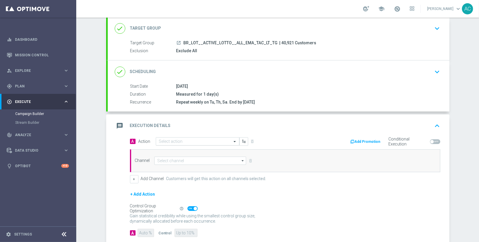
click at [164, 141] on input "text" at bounding box center [191, 141] width 65 height 5
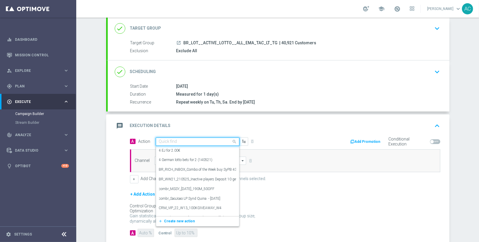
paste input "BR_LOT__MDV_SYNDPAGE__NVIP_EMA_TAC_LT_2025"
type input "BR_LOT__MDV_SYNDPAGE__NVIP_EMA_TAC_LT_2025"
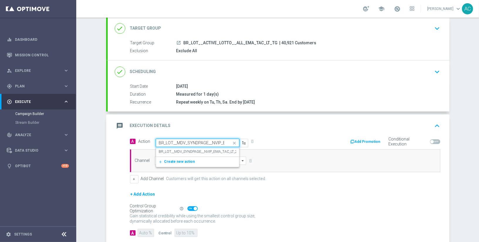
scroll to position [0, 32]
click at [170, 151] on label "BR_LOT__MDV_SYNDPAGE__NVIP_EMA_TAC_LT_2025" at bounding box center [201, 151] width 85 height 5
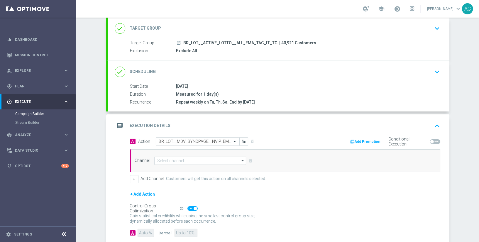
scroll to position [0, 0]
click at [180, 160] on input at bounding box center [200, 161] width 92 height 8
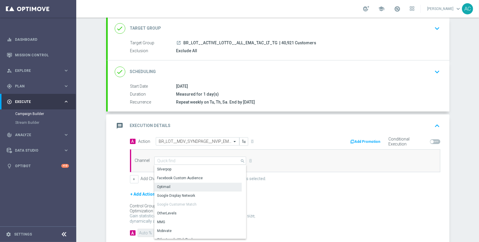
click at [176, 185] on div "Optimail" at bounding box center [198, 187] width 88 height 8
type input "Optimail"
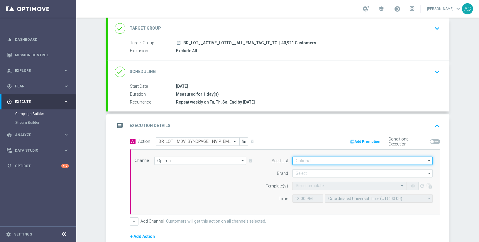
click at [340, 159] on input at bounding box center [362, 161] width 140 height 8
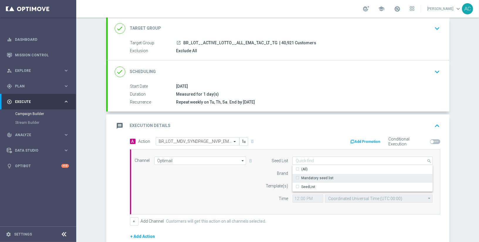
click at [329, 177] on div "Mandatory seed list" at bounding box center [317, 177] width 32 height 5
click at [202, 180] on div "Channel Optimail Optimail arrow_drop_down Show Selected 0 of NaN Silverpop" at bounding box center [284, 182] width 307 height 50
type input "Mandatory seed list"
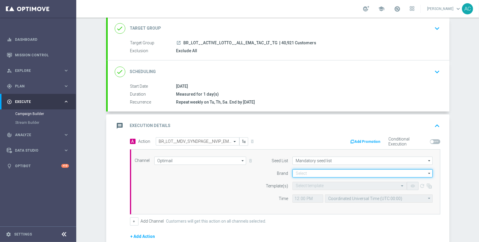
click at [327, 172] on input at bounding box center [362, 173] width 140 height 8
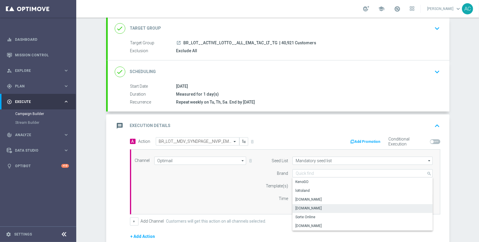
click at [323, 204] on div "[DOMAIN_NAME]" at bounding box center [362, 208] width 140 height 8
type input "[DOMAIN_NAME]"
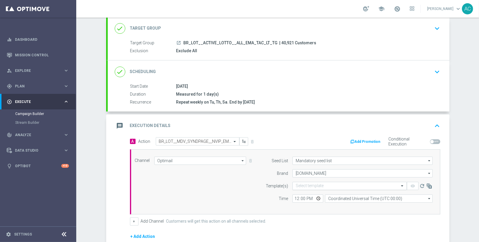
click at [321, 186] on input "text" at bounding box center [344, 186] width 96 height 5
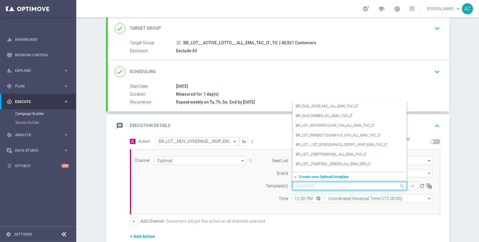
paste input "BR_LOT__MDV_SYNDPAGE__NVIP_EMA_TAC_LT_2025"
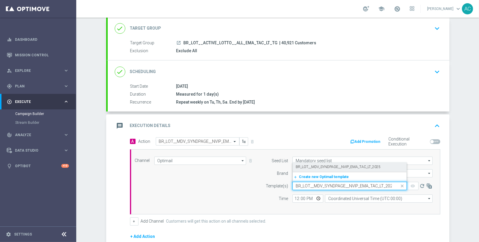
click at [324, 167] on label "BR_LOT__MDV_SYNDPAGE__NVIP_EMA_TAC_LT_2025" at bounding box center [338, 167] width 85 height 5
type input "BR_LOT__MDV_SYNDPAGE__NVIP_EMA_TAC_LT_2025"
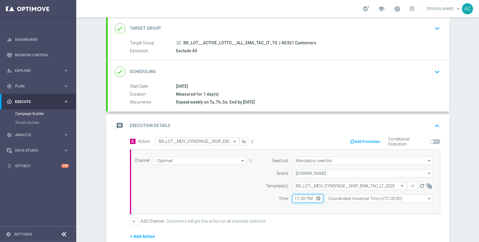
click at [294, 196] on input "12:00" at bounding box center [307, 198] width 31 height 8
type input "15:00"
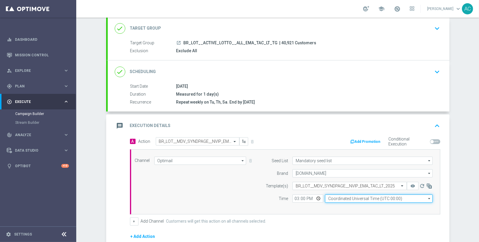
click at [348, 200] on input "Coordinated Universal Time (UTC 00:00)" at bounding box center [379, 198] width 108 height 8
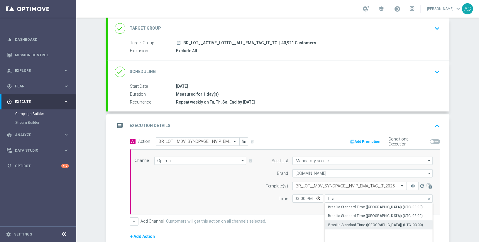
click at [391, 226] on div "Brasilia Standard Time ([GEOGRAPHIC_DATA]) (UTC -03:00)" at bounding box center [379, 225] width 108 height 9
type input "Brasilia Standard Time ([GEOGRAPHIC_DATA]) (UTC -03:00)"
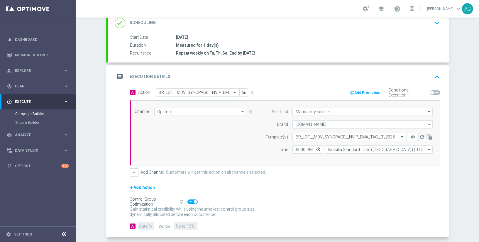
scroll to position [109, 0]
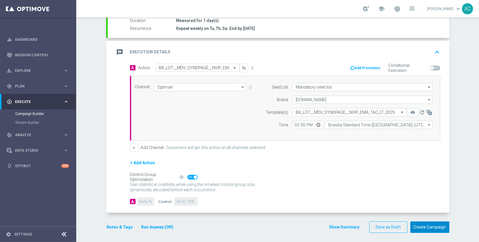
click at [424, 224] on button "Create Campaign" at bounding box center [429, 226] width 39 height 11
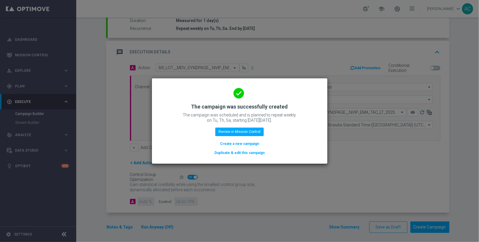
click at [233, 144] on button "Create a new campaign" at bounding box center [239, 143] width 40 height 6
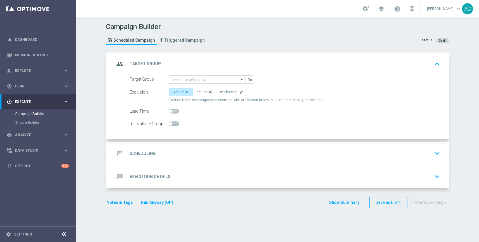
scroll to position [0, 0]
click at [201, 78] on input at bounding box center [207, 79] width 77 height 8
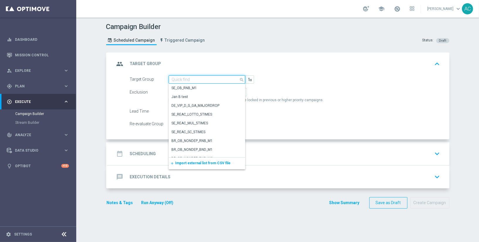
paste input "BR_LOT__ACTIVE_LOTTO__ALL_RI_TAC_LT_TG"
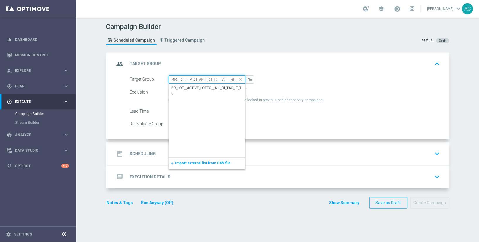
scroll to position [0, 16]
click at [206, 86] on div "BR_LOT__ACTIVE_LOTTO__ALL_RI_TAC_LT_TG" at bounding box center [207, 91] width 70 height 11
type input "BR_LOT__ACTIVE_LOTTO__ALL_RI_TAC_LT_TG"
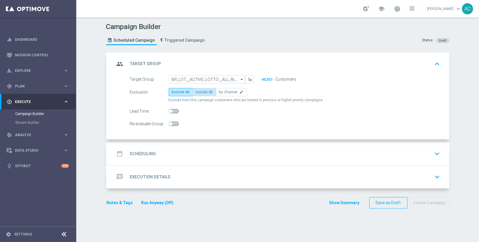
click at [204, 92] on span "Include All" at bounding box center [204, 92] width 17 height 4
click at [200, 92] on input "Include All" at bounding box center [198, 93] width 4 height 4
radio input "true"
click at [164, 89] on div "Exclusion" at bounding box center [149, 92] width 39 height 8
click at [172, 88] on label "Exclude All" at bounding box center [181, 92] width 24 height 8
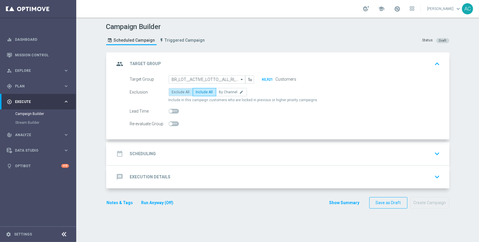
click at [172, 91] on input "Exclude All" at bounding box center [174, 93] width 4 height 4
radio input "true"
click at [130, 154] on h2 "Scheduling" at bounding box center [143, 154] width 26 height 6
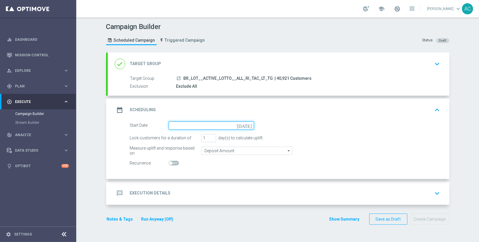
click at [171, 126] on input at bounding box center [211, 125] width 85 height 8
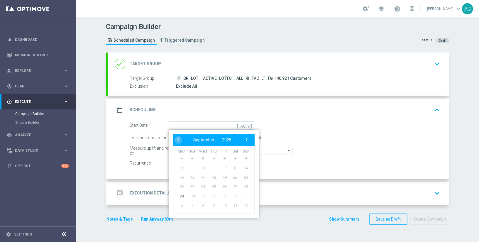
click at [200, 196] on span "1" at bounding box center [202, 195] width 9 height 9
click at [245, 140] on span "›" at bounding box center [247, 140] width 8 height 8
click at [199, 159] on span "1" at bounding box center [202, 158] width 9 height 9
type input "[DATE]"
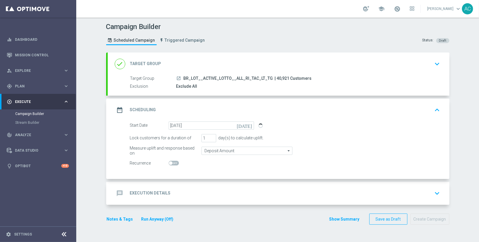
click at [171, 161] on span at bounding box center [174, 163] width 10 height 5
click at [171, 161] on input "checkbox" at bounding box center [174, 163] width 10 height 5
checkbox input "true"
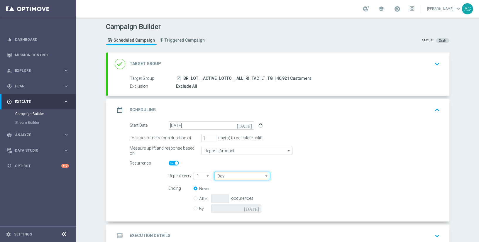
drag, startPoint x: 228, startPoint y: 175, endPoint x: 231, endPoint y: 182, distance: 8.3
click at [228, 175] on input "Day" at bounding box center [242, 176] width 56 height 8
click at [232, 190] on div "Week" at bounding box center [239, 193] width 51 height 9
type input "Week"
click at [320, 177] on input "checkbox" at bounding box center [320, 176] width 9 height 8
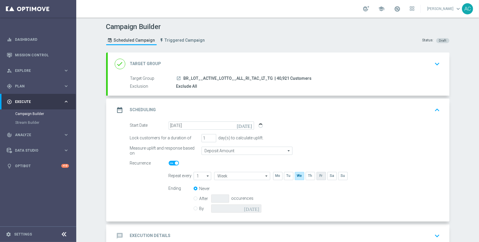
checkbox input "true"
click at [339, 176] on input "checkbox" at bounding box center [342, 176] width 9 height 8
checkbox input "true"
click at [194, 206] on input "By" at bounding box center [196, 208] width 4 height 4
radio input "true"
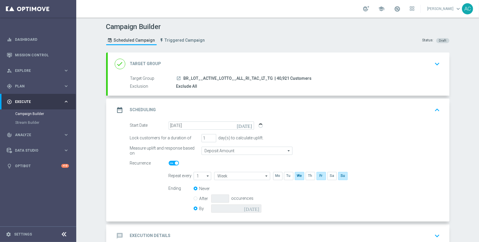
radio input "false"
click at [237, 204] on input at bounding box center [236, 208] width 50 height 8
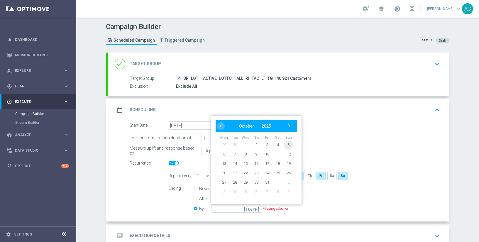
click at [286, 145] on span "5" at bounding box center [288, 144] width 9 height 9
type input "[DATE]"
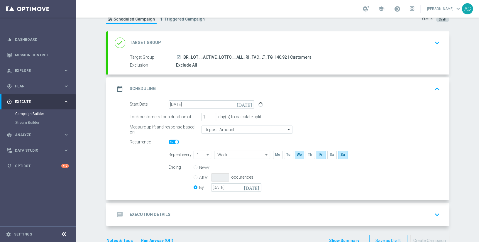
scroll to position [35, 0]
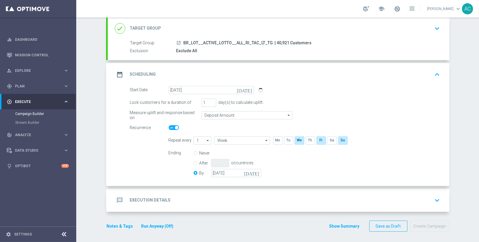
click at [134, 195] on div "message Execution Details" at bounding box center [143, 200] width 56 height 11
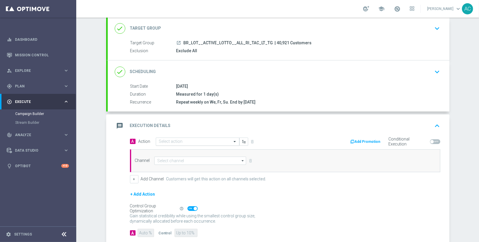
click at [195, 143] on div "Select action" at bounding box center [198, 142] width 84 height 8
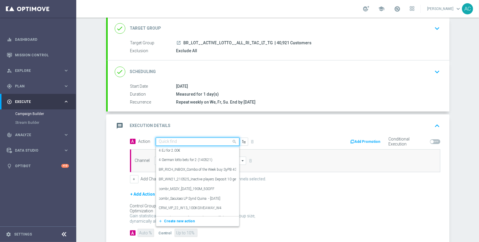
paste input "BR_CAS__SYND_MS__ALL_RI_TAC_LT"
type input "BR_CAS__SYND_MS__ALL_RI_TAC_LT"
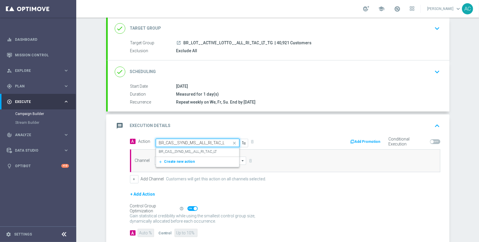
scroll to position [0, 2]
click at [194, 150] on label "BR_CAS__SYND_MS__ALL_RI_TAC_LT" at bounding box center [188, 151] width 58 height 5
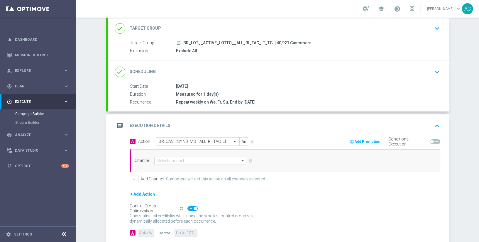
scroll to position [0, 0]
click at [181, 159] on input at bounding box center [200, 161] width 92 height 8
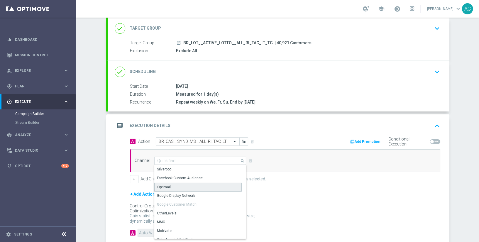
click at [181, 187] on div "Optimail" at bounding box center [198, 187] width 88 height 9
type input "Optimail"
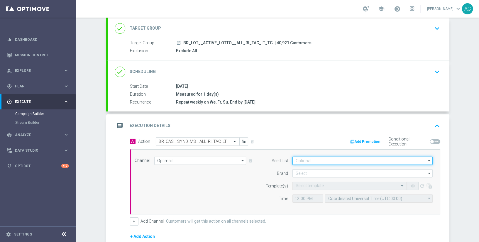
click at [327, 159] on input at bounding box center [362, 161] width 140 height 8
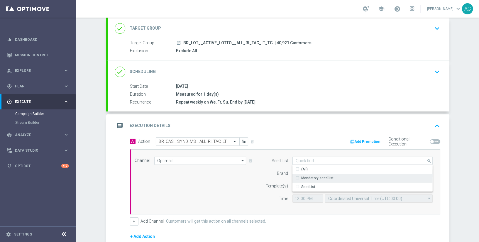
click at [326, 177] on div "Mandatory seed list" at bounding box center [317, 177] width 32 height 5
click at [220, 194] on div "Channel Optimail Optimail arrow_drop_down Show Selected 0 of NaN Silverpop" at bounding box center [284, 182] width 307 height 50
type input "Mandatory seed list"
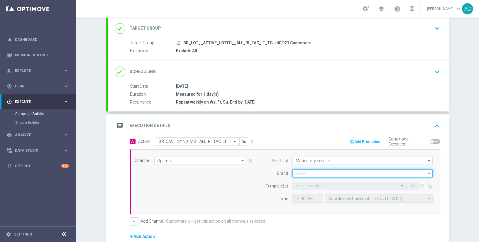
click at [317, 169] on input at bounding box center [362, 173] width 140 height 8
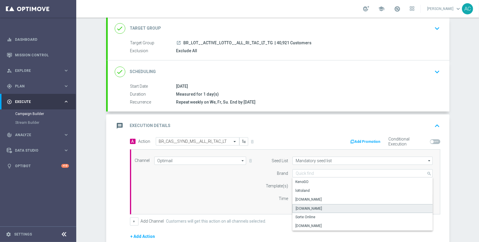
click at [318, 206] on div "[DOMAIN_NAME]" at bounding box center [309, 208] width 26 height 5
type input "[DOMAIN_NAME]"
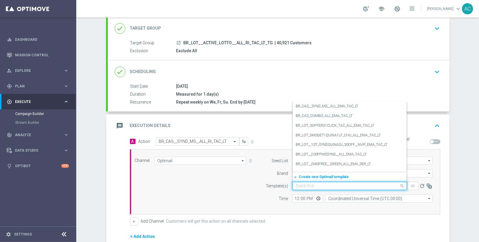
click at [312, 186] on input "text" at bounding box center [344, 186] width 96 height 5
paste input "BR_CAS__SYND_MS__ALL_RI_TAC_LT"
type input "BR_CAS__SYND_MS__ALL_RI_TAC_LT"
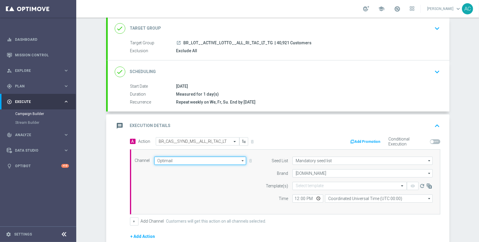
click at [181, 161] on input "Optimail" at bounding box center [200, 161] width 92 height 8
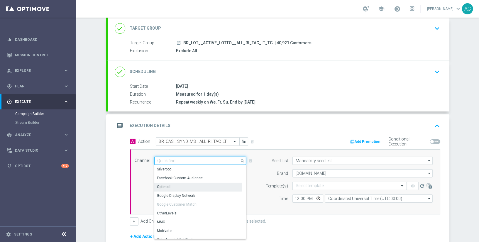
click at [184, 159] on input at bounding box center [200, 161] width 92 height 8
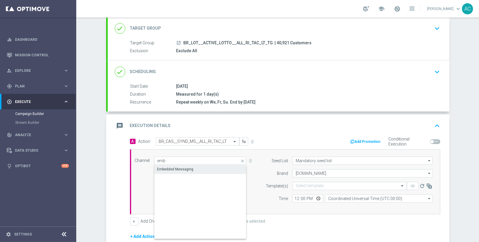
click at [201, 169] on div "Embedded Messaging" at bounding box center [200, 169] width 93 height 8
type input "Embedded Messaging"
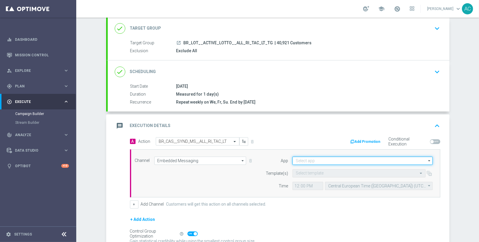
click at [319, 158] on input at bounding box center [362, 161] width 140 height 8
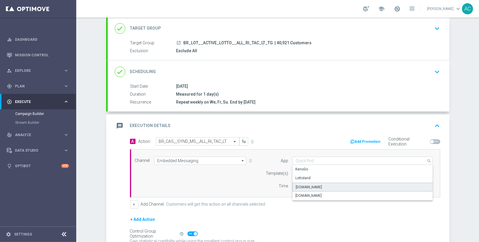
click at [319, 184] on div "[DOMAIN_NAME]" at bounding box center [362, 187] width 140 height 9
type input "[DOMAIN_NAME]"
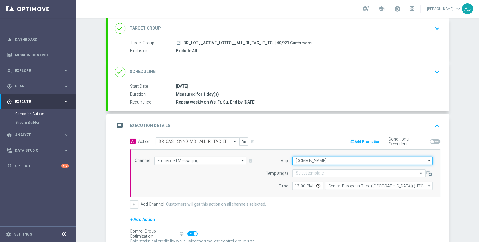
click at [310, 157] on input "[DOMAIN_NAME]" at bounding box center [362, 161] width 140 height 8
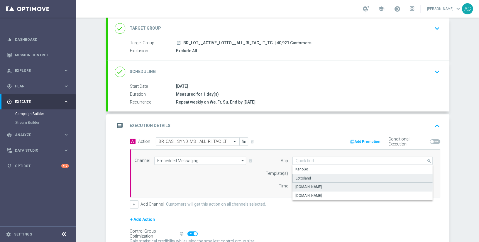
click at [315, 177] on div "Lottoland" at bounding box center [362, 178] width 140 height 9
type input "Lottoland"
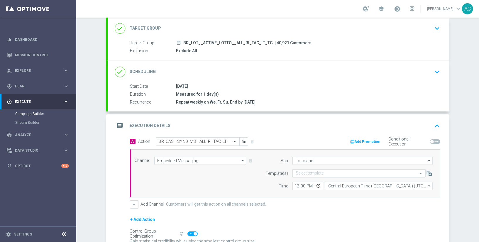
drag, startPoint x: 232, startPoint y: 184, endPoint x: 247, endPoint y: 180, distance: 15.7
click at [233, 184] on div "Channel Embedded Messaging Embedded Messaging arrow_drop_down Show Selected 1 o…" at bounding box center [284, 173] width 307 height 33
click at [303, 169] on div "Select template" at bounding box center [358, 173] width 133 height 8
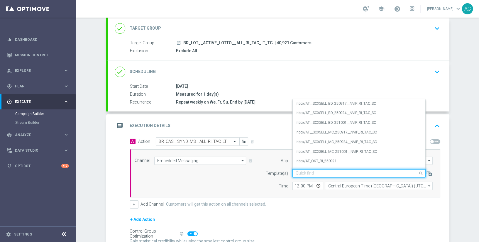
paste input "BR_CAS__SYND_MS__ALL_RI_TAC_LT"
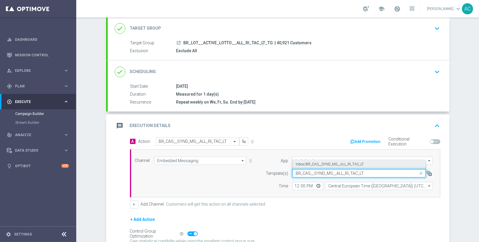
click at [319, 163] on label "Inbox/BR_CAS__SYND_MS__ALL_RI_TAC_LT" at bounding box center [330, 164] width 68 height 5
type input "BR_CAS__SYND_MS__ALL_RI_TAC_LT"
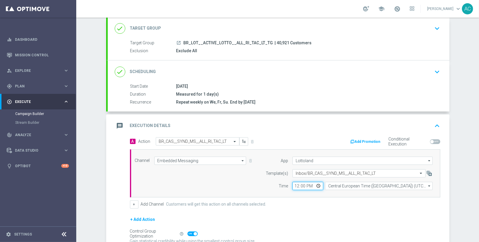
click at [292, 184] on input "12:00" at bounding box center [307, 186] width 31 height 8
type input "01:00"
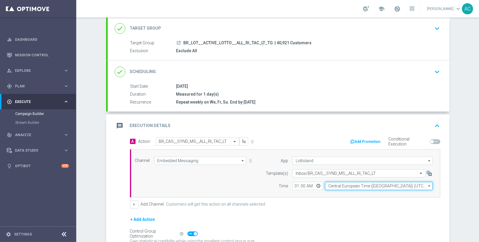
click at [353, 182] on input "Central European Time ([GEOGRAPHIC_DATA]) (UTC +02:00)" at bounding box center [379, 186] width 108 height 8
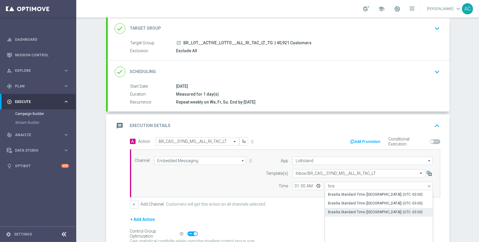
click at [360, 212] on div "Brasilia Standard Time ([GEOGRAPHIC_DATA]) (UTC -03:00)" at bounding box center [375, 211] width 95 height 5
type input "Brasilia Standard Time ([GEOGRAPHIC_DATA]) (UTC -03:00)"
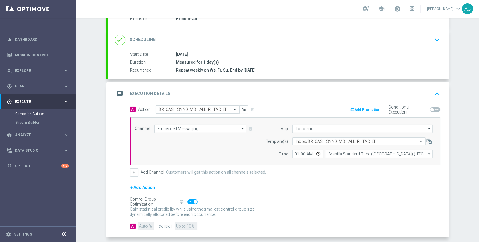
scroll to position [92, 0]
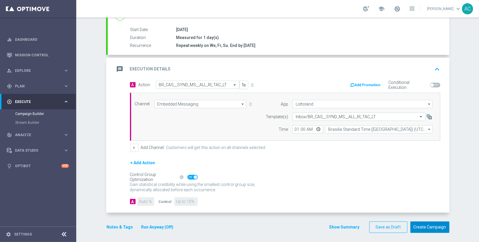
click at [432, 225] on button "Create Campaign" at bounding box center [429, 226] width 39 height 11
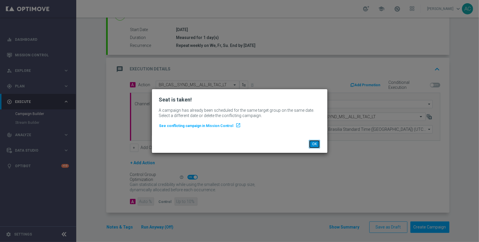
click at [314, 143] on button "OK" at bounding box center [314, 144] width 11 height 8
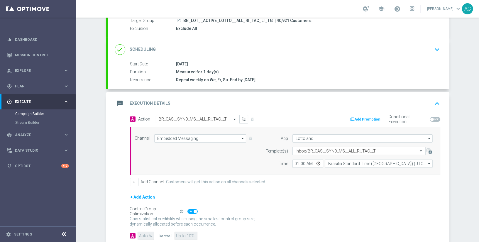
scroll to position [45, 0]
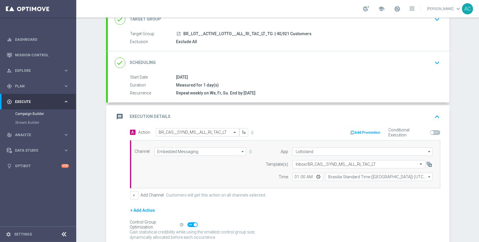
click at [237, 83] on div "Measured for 1 day(s)" at bounding box center [307, 85] width 262 height 6
click at [245, 77] on div "[DATE]" at bounding box center [307, 77] width 262 height 6
click at [259, 72] on div "done Scheduling keyboard_arrow_down" at bounding box center [279, 62] width 342 height 23
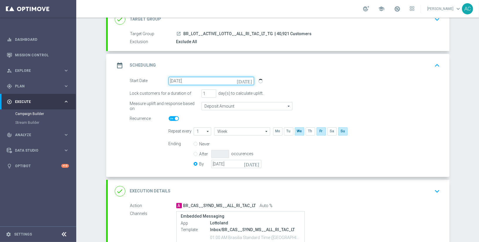
click at [184, 82] on input "[DATE]" at bounding box center [211, 81] width 85 height 8
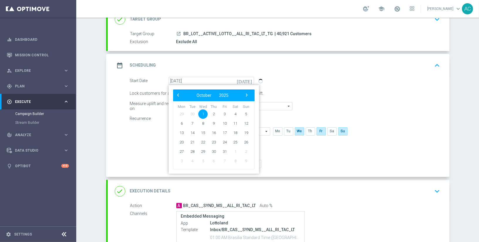
click at [200, 114] on span "1" at bounding box center [202, 113] width 9 height 9
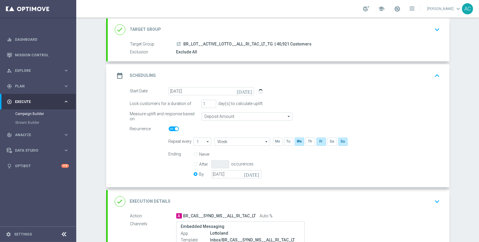
scroll to position [113, 0]
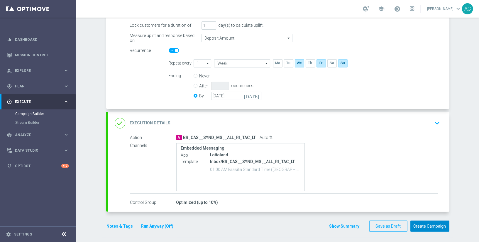
click at [427, 225] on button "Create Campaign" at bounding box center [429, 226] width 39 height 11
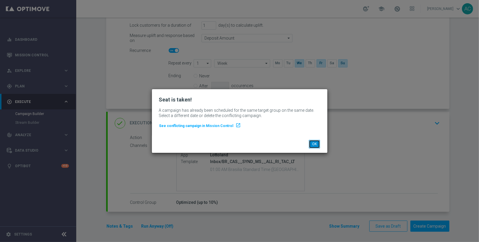
click at [316, 145] on button "OK" at bounding box center [314, 144] width 11 height 8
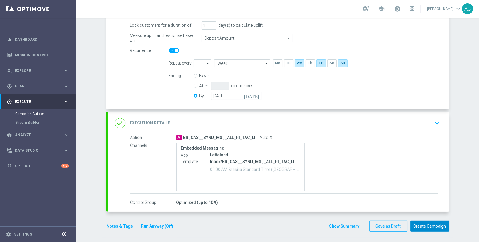
click at [426, 226] on button "Create Campaign" at bounding box center [429, 226] width 39 height 11
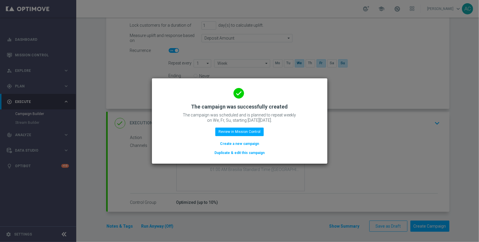
click at [236, 144] on button "Create a new campaign" at bounding box center [239, 143] width 40 height 6
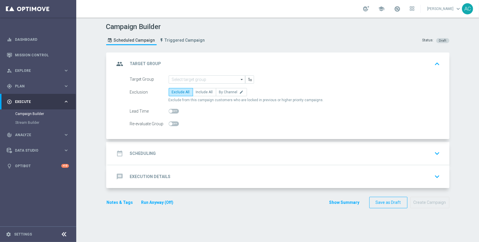
scroll to position [0, 0]
click at [209, 80] on input at bounding box center [207, 79] width 77 height 8
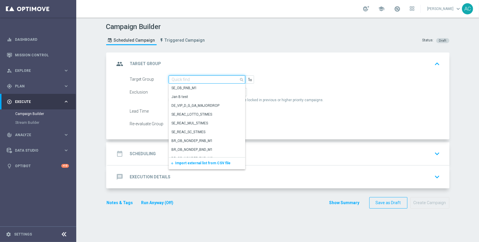
paste input "BR_LOT__ACTIVE_LOTTO__ALL_EMA_TAC_LT_TG"
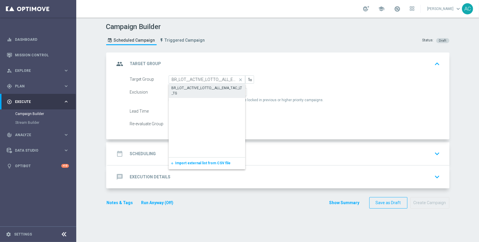
click at [206, 85] on div "BR_LOT__ACTIVE_LOTTO__ALL_EMA_TAC_LT_TG" at bounding box center [207, 90] width 77 height 13
type input "BR_LOT__ACTIVE_LOTTO__ALL_EMA_TAC_LT_TG"
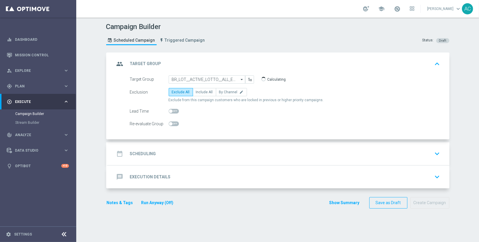
click at [150, 154] on h2 "Scheduling" at bounding box center [143, 154] width 26 height 6
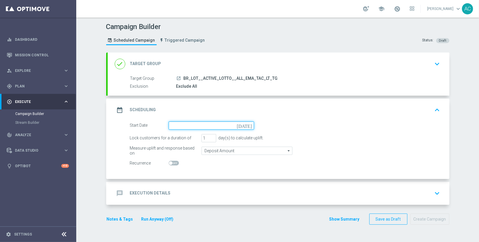
click at [199, 123] on input at bounding box center [211, 125] width 85 height 8
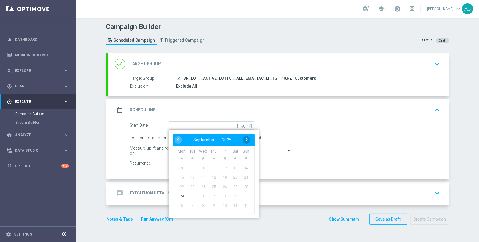
click at [243, 140] on span "›" at bounding box center [247, 140] width 8 height 8
click at [201, 157] on span "1" at bounding box center [202, 158] width 9 height 9
type input "[DATE]"
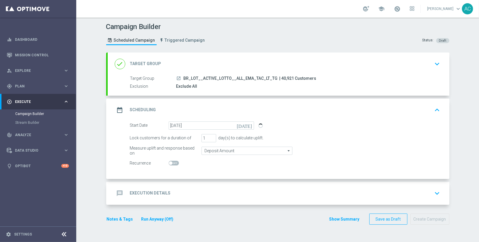
click at [174, 162] on span at bounding box center [174, 163] width 10 height 5
click at [174, 162] on input "checkbox" at bounding box center [174, 163] width 10 height 5
checkbox input "true"
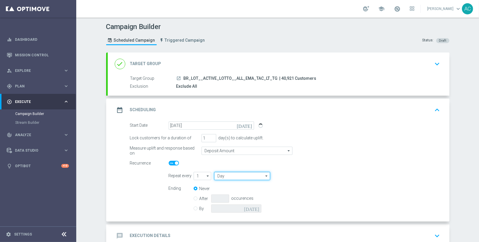
click at [235, 177] on input "Day" at bounding box center [242, 176] width 56 height 8
click at [229, 191] on div "Week" at bounding box center [239, 193] width 51 height 9
type input "Week"
click at [319, 175] on input "checkbox" at bounding box center [320, 176] width 9 height 8
checkbox input "true"
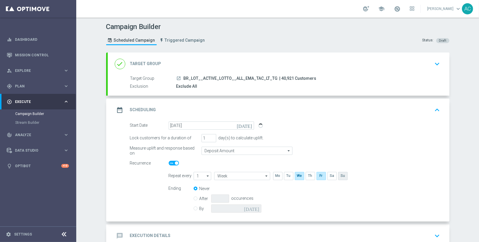
click at [338, 174] on input "checkbox" at bounding box center [342, 176] width 9 height 8
checkbox input "true"
click at [194, 207] on input "By" at bounding box center [196, 208] width 4 height 4
radio input "true"
radio input "false"
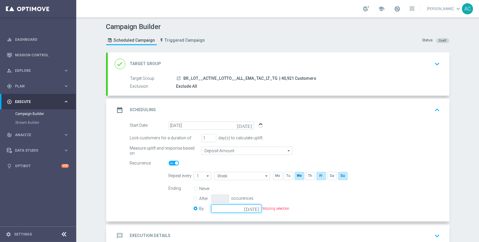
click at [248, 206] on input at bounding box center [236, 208] width 50 height 8
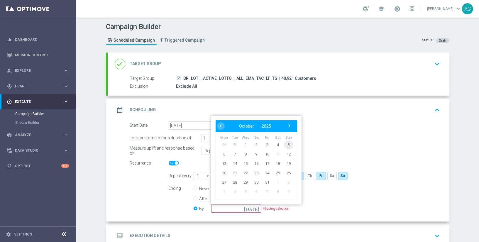
click at [284, 143] on span "5" at bounding box center [288, 144] width 9 height 9
type input "[DATE]"
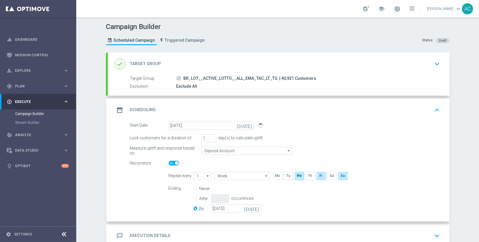
scroll to position [35, 0]
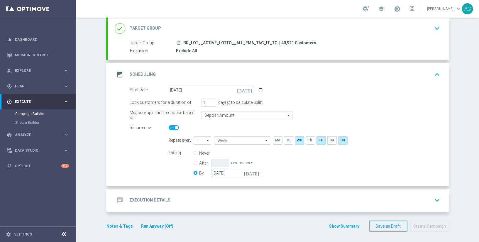
click at [171, 201] on div "message Execution Details keyboard_arrow_down" at bounding box center [279, 200] width 328 height 11
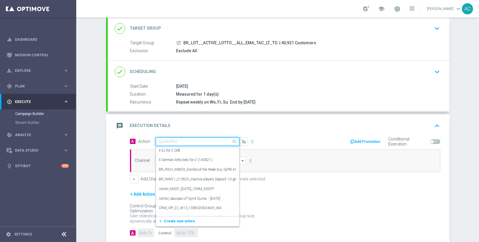
click at [183, 140] on input "text" at bounding box center [191, 141] width 65 height 5
paste input "BR_CAS__SYND_MS__ALL_EMA_TAC_LT"
type input "BR_CAS__SYND_MS__ALL_EMA_TAC_LT"
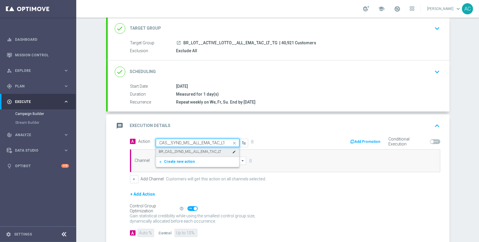
click at [189, 152] on label "BR_CAS__SYND_MS__ALL_EMA_TAC_LT" at bounding box center [190, 151] width 62 height 5
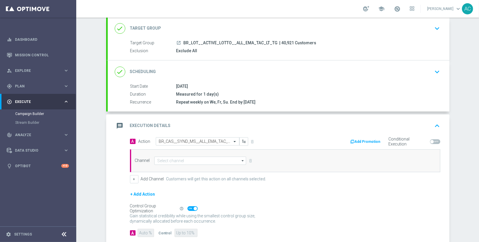
scroll to position [0, 0]
click at [182, 160] on input at bounding box center [200, 161] width 92 height 8
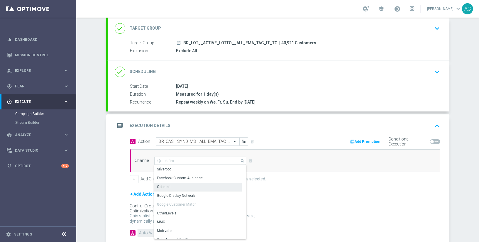
click at [188, 188] on div "Optimail" at bounding box center [198, 187] width 88 height 8
type input "Optimail"
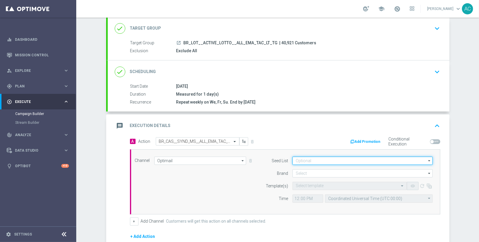
click at [321, 158] on input at bounding box center [362, 161] width 140 height 8
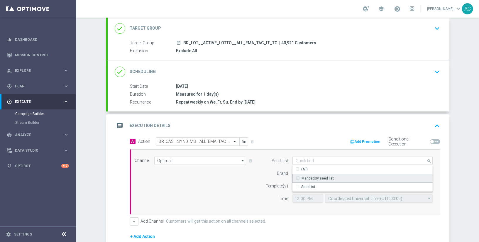
click at [317, 174] on div "Mandatory seed list" at bounding box center [362, 178] width 140 height 9
click at [216, 206] on div "Channel Optimail Optimail arrow_drop_down Show Selected 0 of NaN Silverpop" at bounding box center [285, 181] width 310 height 65
type input "Mandatory seed list"
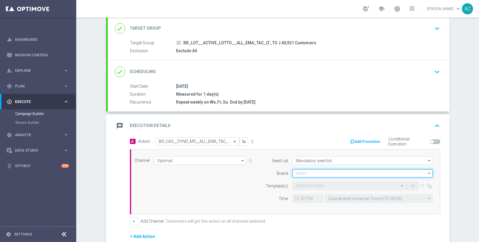
click at [317, 172] on input at bounding box center [362, 173] width 140 height 8
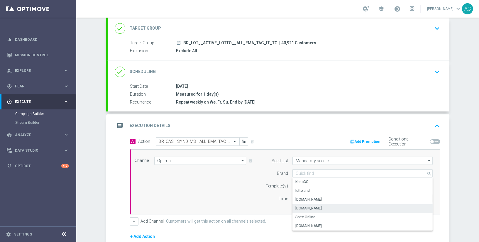
click at [321, 206] on div "[DOMAIN_NAME]" at bounding box center [362, 208] width 140 height 8
type input "[DOMAIN_NAME]"
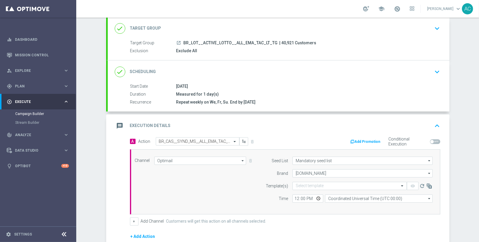
click at [208, 208] on div "Channel Optimail Optimail arrow_drop_down Show Selected 1 of 26 Silverpop" at bounding box center [285, 181] width 310 height 65
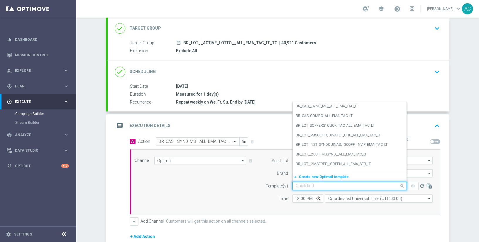
click at [312, 184] on input "text" at bounding box center [344, 186] width 96 height 5
paste input "BR_CAS__SYND_MS__ALL_EMA_TAC_LT"
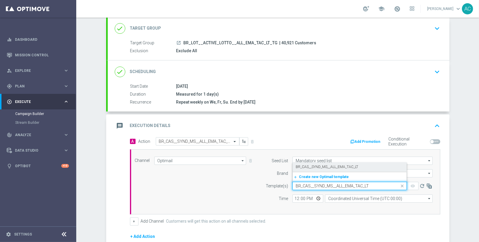
click at [318, 168] on label "BR_CAS__SYND_MS__ALL_EMA_TAC_LT" at bounding box center [327, 167] width 62 height 5
type input "BR_CAS__SYND_MS__ALL_EMA_TAC_LT"
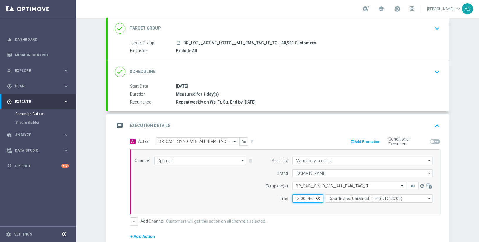
click at [292, 199] on input "12:00" at bounding box center [307, 198] width 31 height 8
type input "15:00"
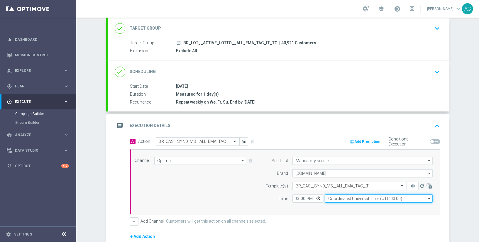
click at [348, 201] on input "Coordinated Universal Time (UTC 00:00)" at bounding box center [379, 198] width 108 height 8
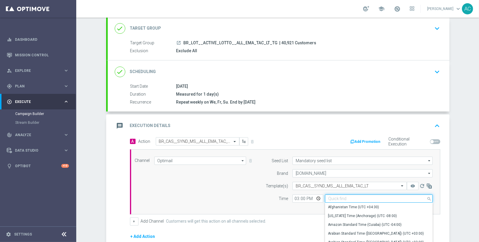
click at [349, 198] on input at bounding box center [379, 198] width 108 height 8
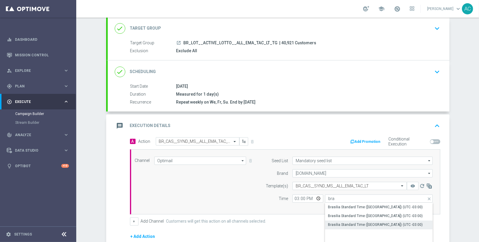
click at [384, 222] on div "Brasilia Standard Time ([GEOGRAPHIC_DATA]) (UTC -03:00)" at bounding box center [375, 224] width 95 height 5
type input "Brasilia Standard Time ([GEOGRAPHIC_DATA]) (UTC -03:00)"
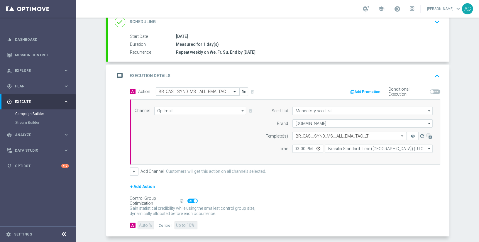
scroll to position [109, 0]
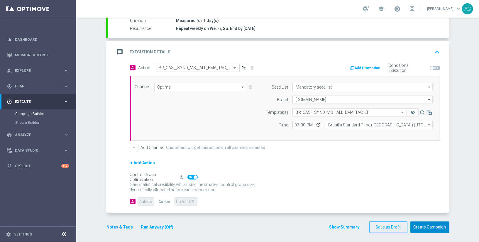
click at [426, 224] on button "Create Campaign" at bounding box center [429, 226] width 39 height 11
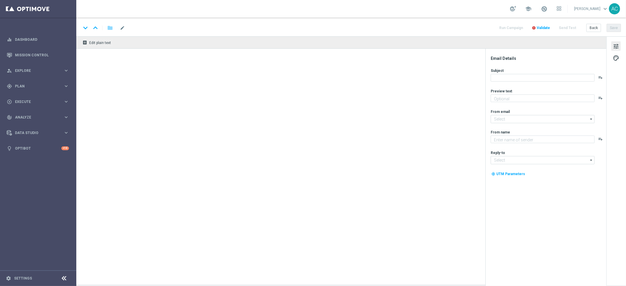
type textarea "Turbo Loterias: jogue agora e multiplique suas chances!"
type textarea "Lottoland"
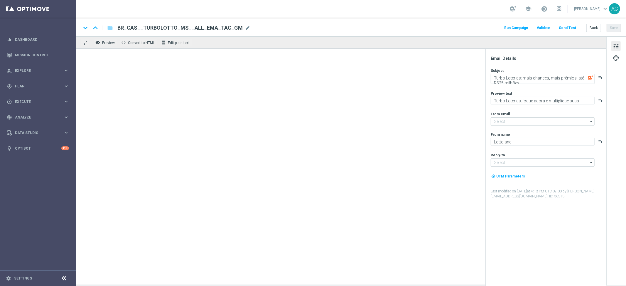
type input "mail@crm.lottoland.bet.br"
type input "contato@lottoland.bet.br"
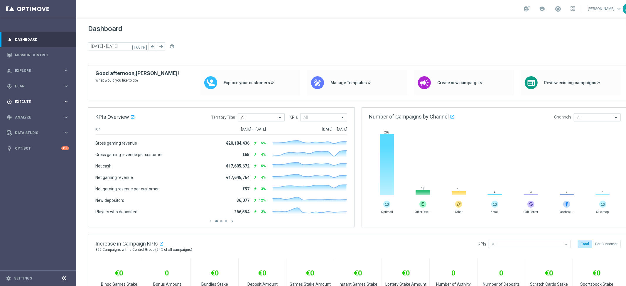
click at [39, 101] on span "Execute" at bounding box center [39, 102] width 48 height 4
click at [37, 88] on div "gps_fixed Plan" at bounding box center [35, 86] width 57 height 5
click at [33, 98] on link "Target Groups" at bounding box center [38, 98] width 46 height 5
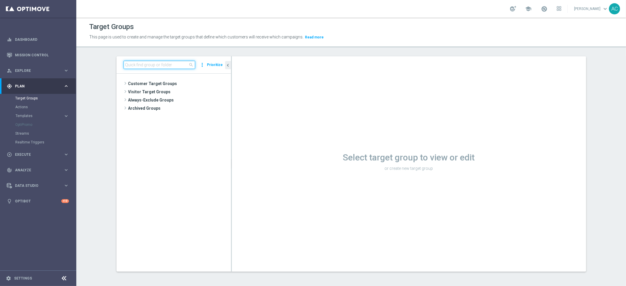
click at [165, 65] on input at bounding box center [159, 65] width 72 height 8
click at [37, 53] on link "Mission Control" at bounding box center [42, 55] width 54 height 16
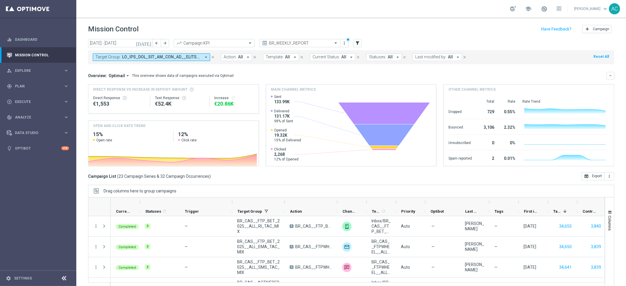
click at [201, 58] on button "Target Group: arrow_drop_down" at bounding box center [151, 57] width 117 height 8
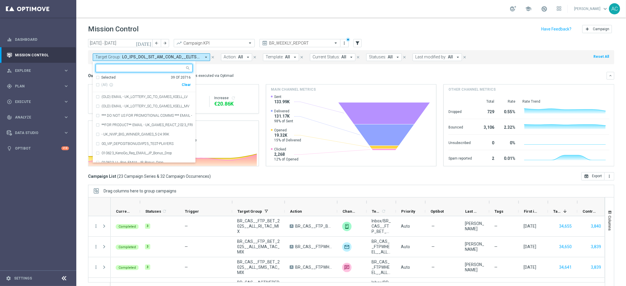
click at [0, 0] on div "Clear" at bounding box center [0, 0] width 0 height 0
click at [241, 73] on div "Overview: Optimail arrow_drop_down This overview shows data of campaigns execut…" at bounding box center [347, 75] width 518 height 5
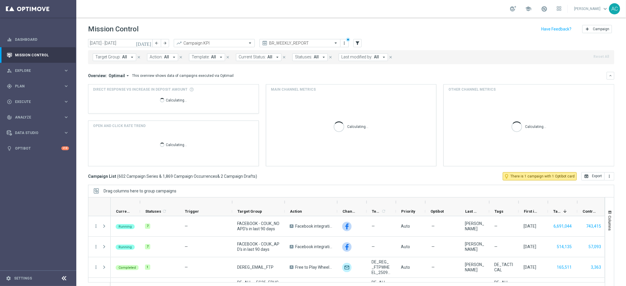
click at [103, 59] on span "Target Group:" at bounding box center [107, 57] width 25 height 5
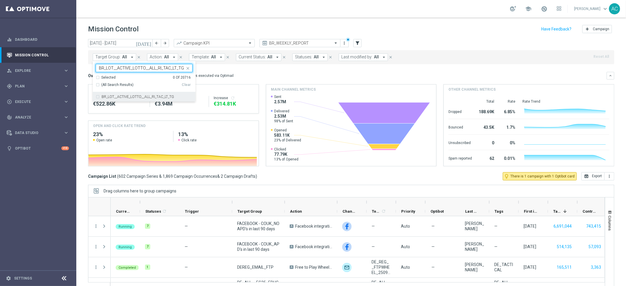
click at [100, 96] on div "BR_LOT__ACTIVE_LOTTO__ALL_RI_TAC_LT_TG" at bounding box center [144, 96] width 97 height 9
type input "BR_LOT__ACTIVE_LOTTO__ALL_RI_TAC_LT_TG"
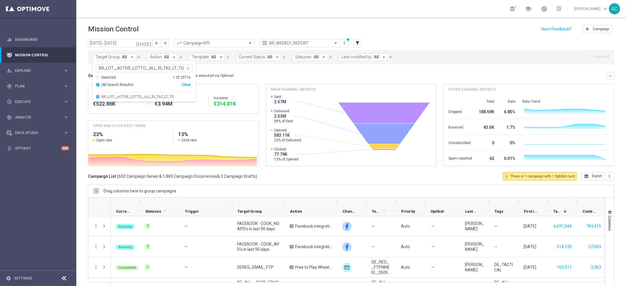
click at [267, 72] on div "Overview: Optimail arrow_drop_down This overview shows data of campaigns execut…" at bounding box center [351, 76] width 526 height 8
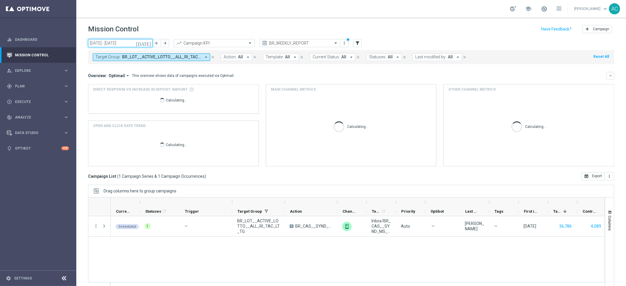
click at [113, 42] on input "22 Sep 2025 - 28 Sep 2025" at bounding box center [120, 43] width 65 height 8
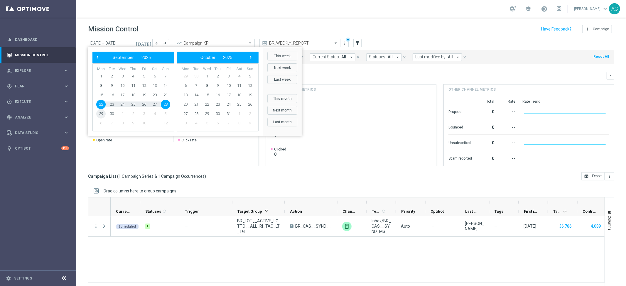
click at [99, 113] on span "29" at bounding box center [100, 113] width 9 height 9
click at [250, 75] on span "5" at bounding box center [249, 76] width 9 height 9
type input "29 Sep 2025 - 05 Oct 2025"
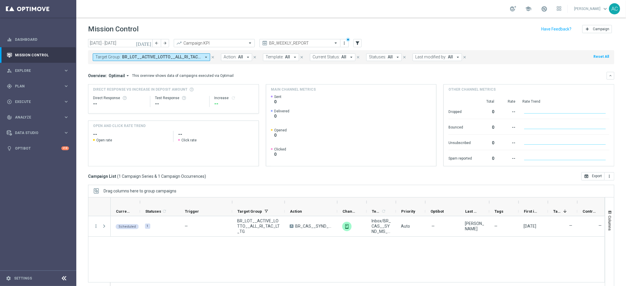
drag, startPoint x: 184, startPoint y: 258, endPoint x: 189, endPoint y: 250, distance: 9.0
click at [184, 258] on div "Scheduled 1 — BR_LOT__ACTIVE_LOTTO__ALL_RI_TAC_LT_TG A BR_CAS__SYND_MS__ALL_RI_…" at bounding box center [358, 251] width 494 height 71
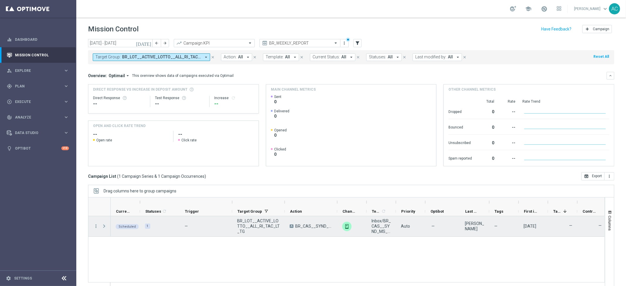
click at [104, 227] on span "Press SPACE to select this row." at bounding box center [103, 226] width 5 height 5
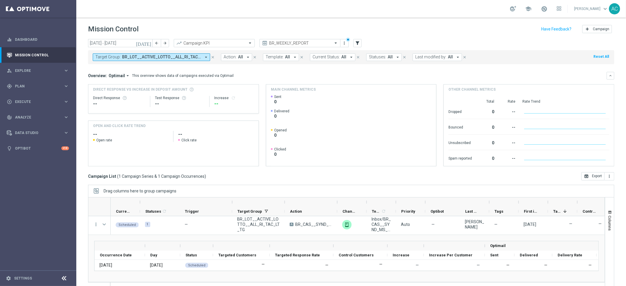
scroll to position [1, 0]
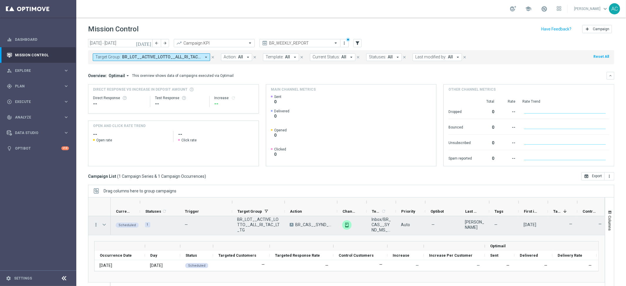
click at [96, 226] on icon "more_vert" at bounding box center [95, 224] width 5 height 5
click at [128, 217] on div "Delete" at bounding box center [134, 216] width 55 height 4
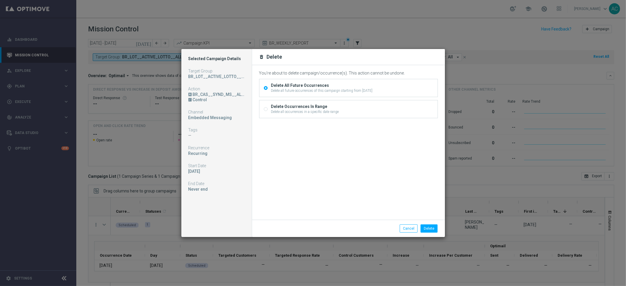
click at [267, 111] on input "Delete Occurrences In Range Delete all occurrences in a specific date range" at bounding box center [266, 110] width 4 height 4
radio input "true"
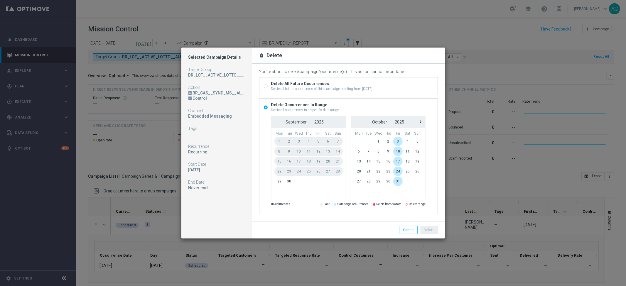
click at [267, 87] on input "Delete All Future Occurrences Delete all future occurrences of this campaign st…" at bounding box center [266, 87] width 4 height 4
radio input "true"
radio input "false"
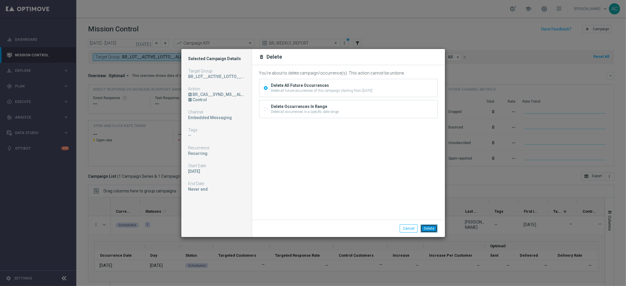
click at [428, 225] on button "Delete" at bounding box center [428, 228] width 17 height 8
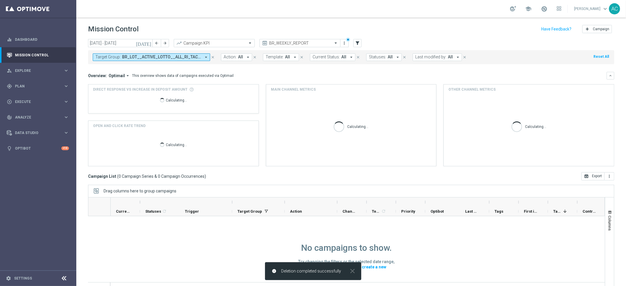
scroll to position [0, 0]
